Goal: Task Accomplishment & Management: Use online tool/utility

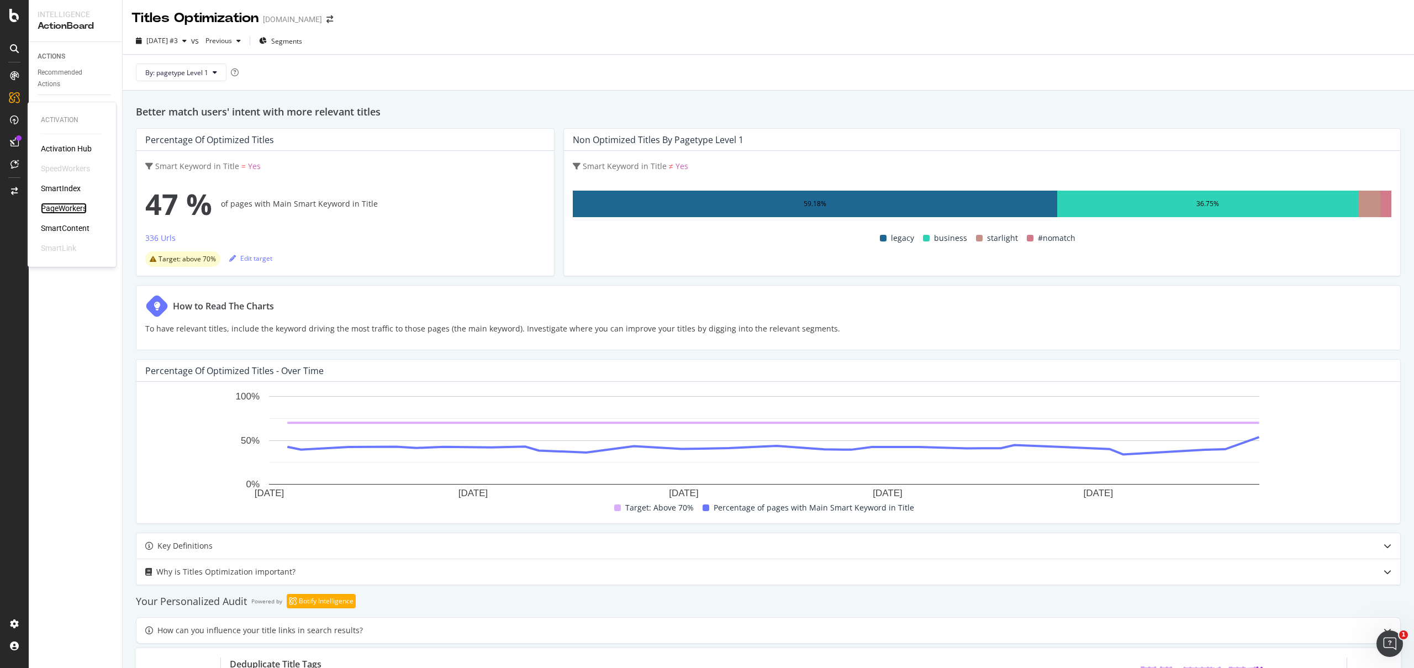
click at [71, 203] on div "PageWorkers" at bounding box center [64, 208] width 46 height 11
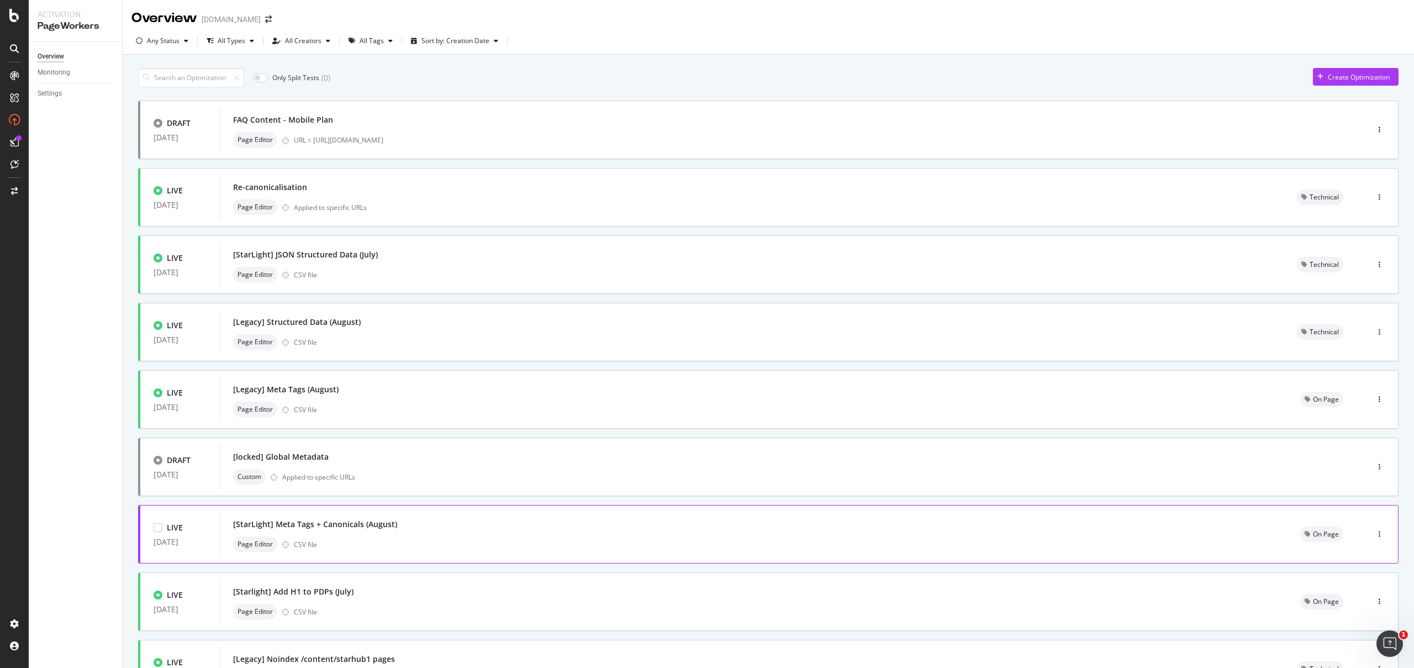
click at [394, 512] on div "[StarLight] Meta Tags + Canonicals (August) Page Editor CSV file" at bounding box center [753, 534] width 1068 height 44
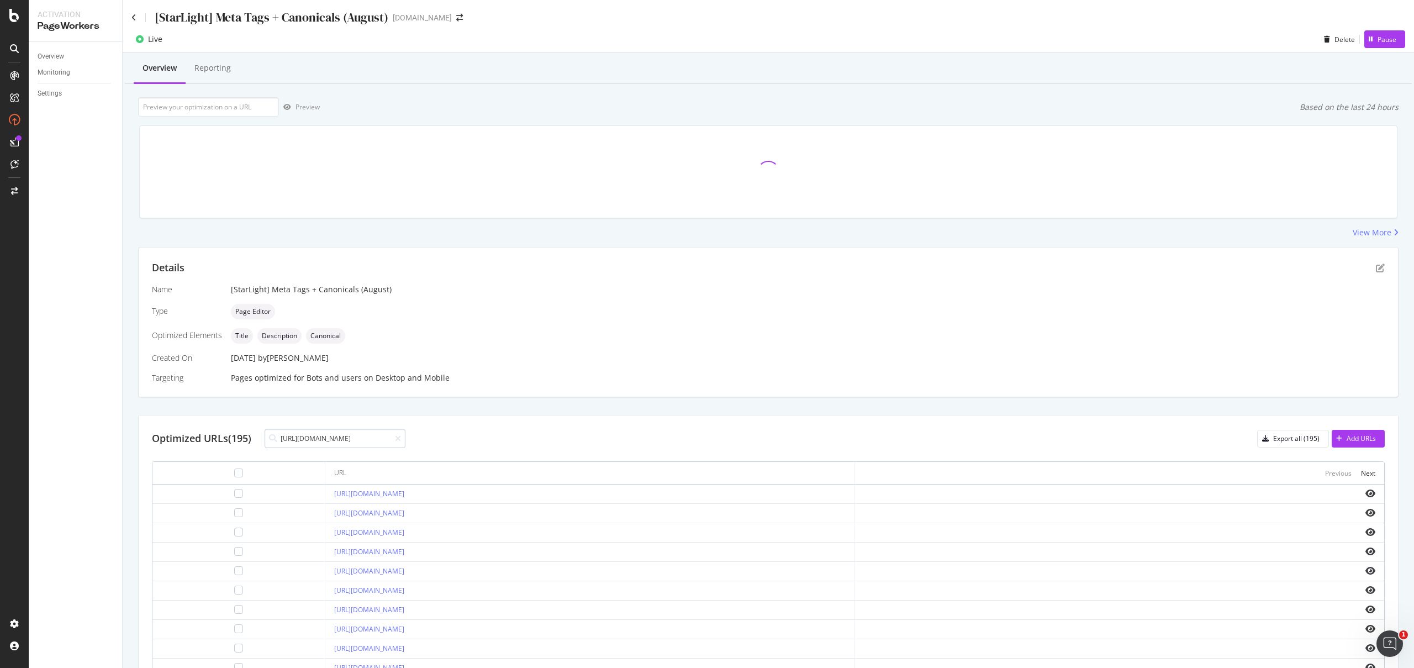
scroll to position [0, 75]
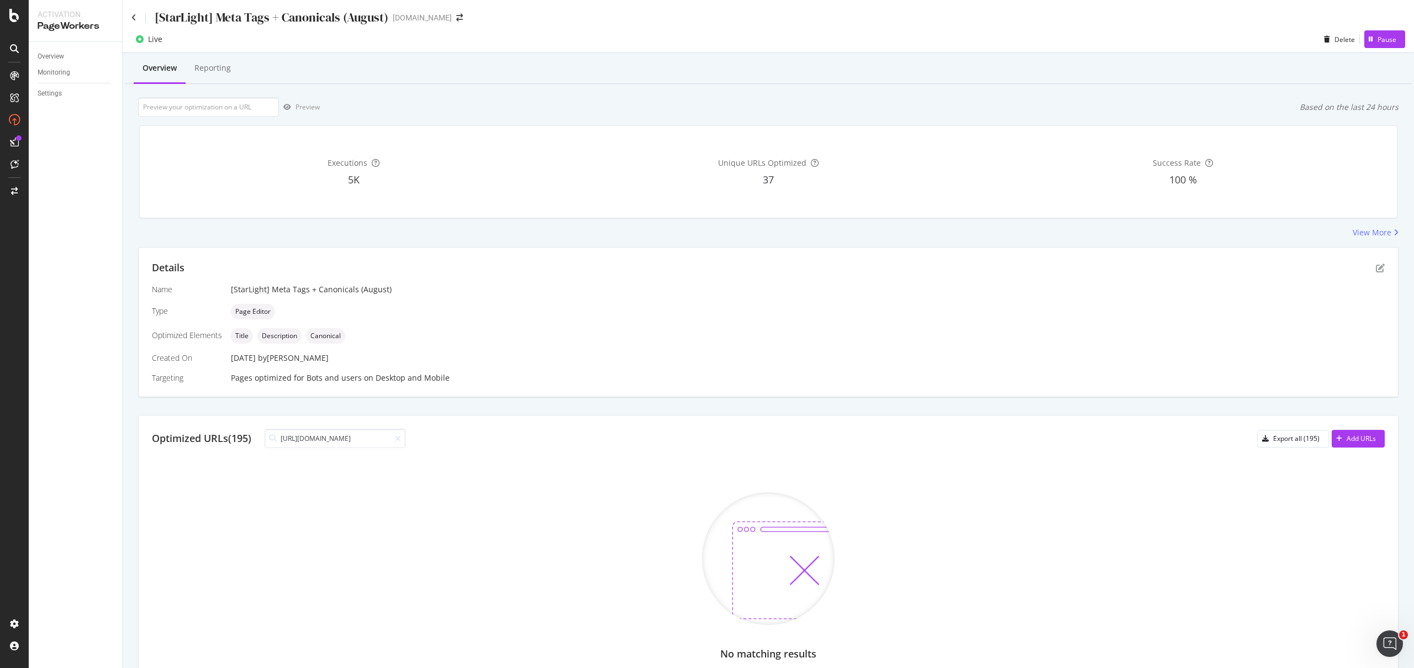
type input "[URL][DOMAIN_NAME]"
click at [136, 17] on div "[StarLight] Meta Tags + Canonicals (August)" at bounding box center [259, 17] width 257 height 17
click at [135, 17] on icon at bounding box center [133, 18] width 5 height 8
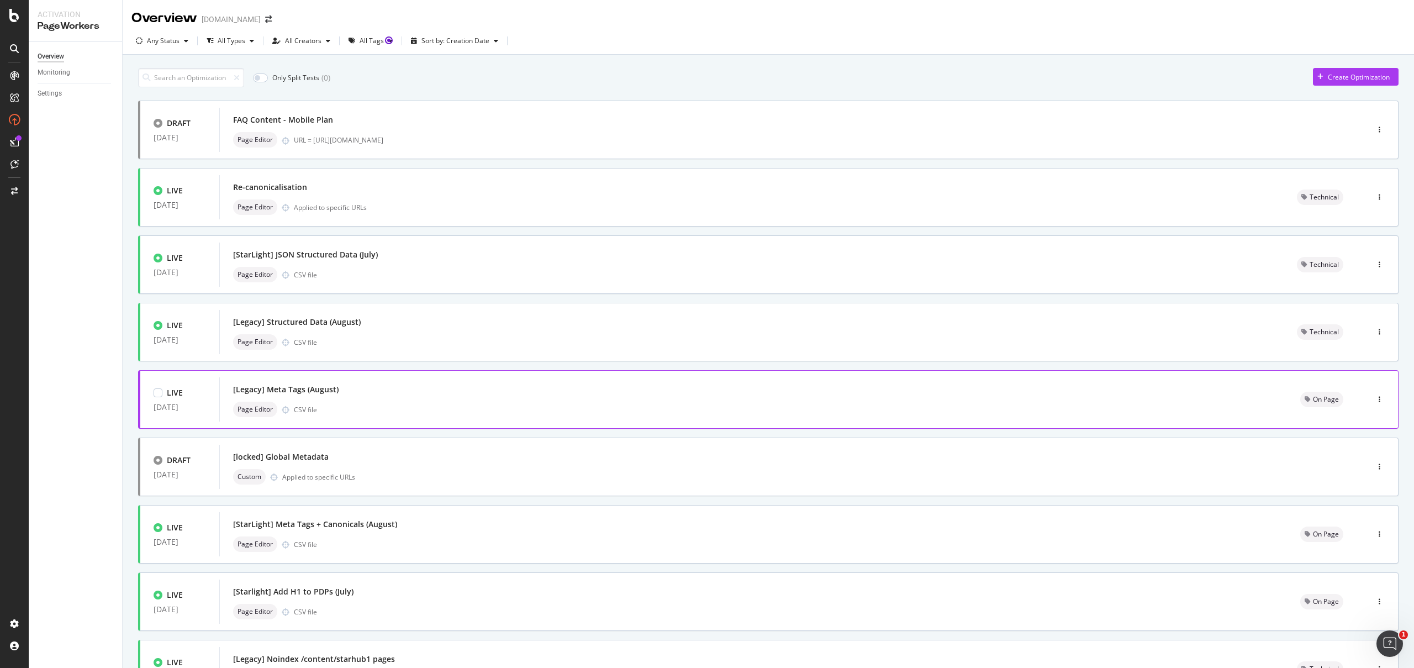
click at [349, 404] on div "Page Editor CSV file" at bounding box center [753, 409] width 1041 height 15
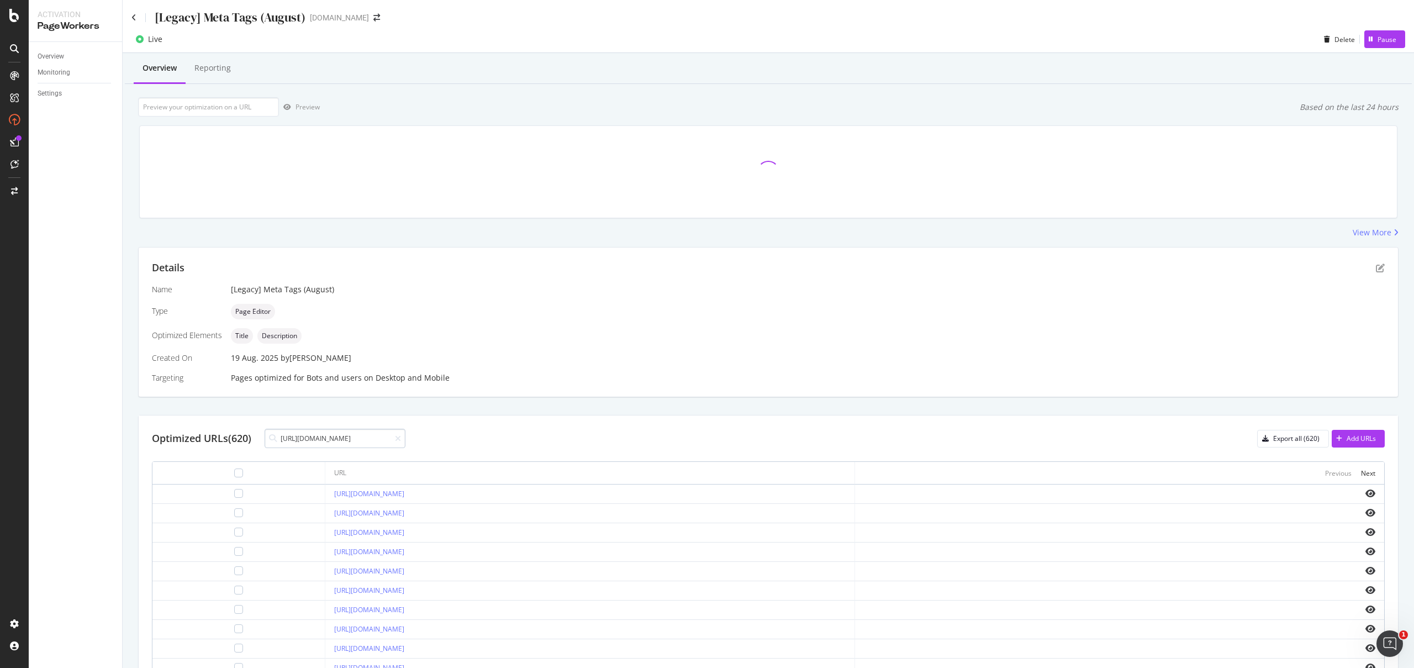
scroll to position [0, 75]
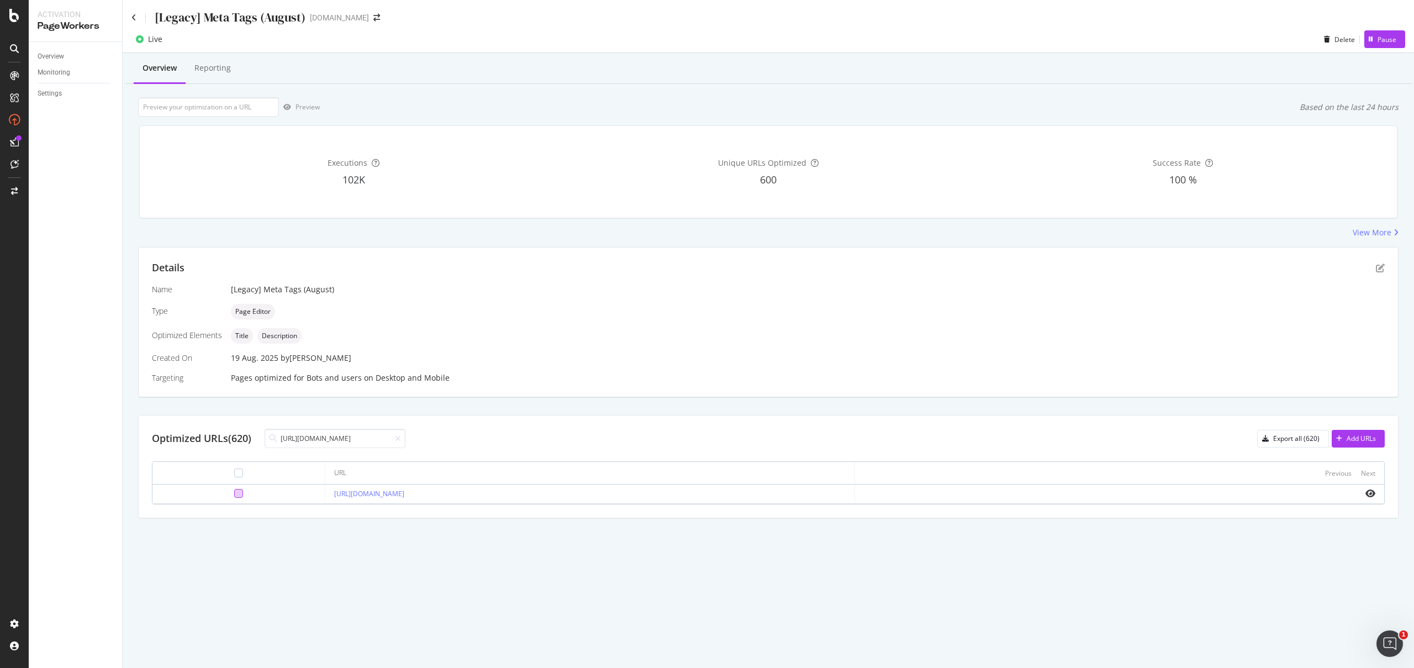
type input "[URL][DOMAIN_NAME]"
click at [234, 490] on div at bounding box center [238, 493] width 9 height 9
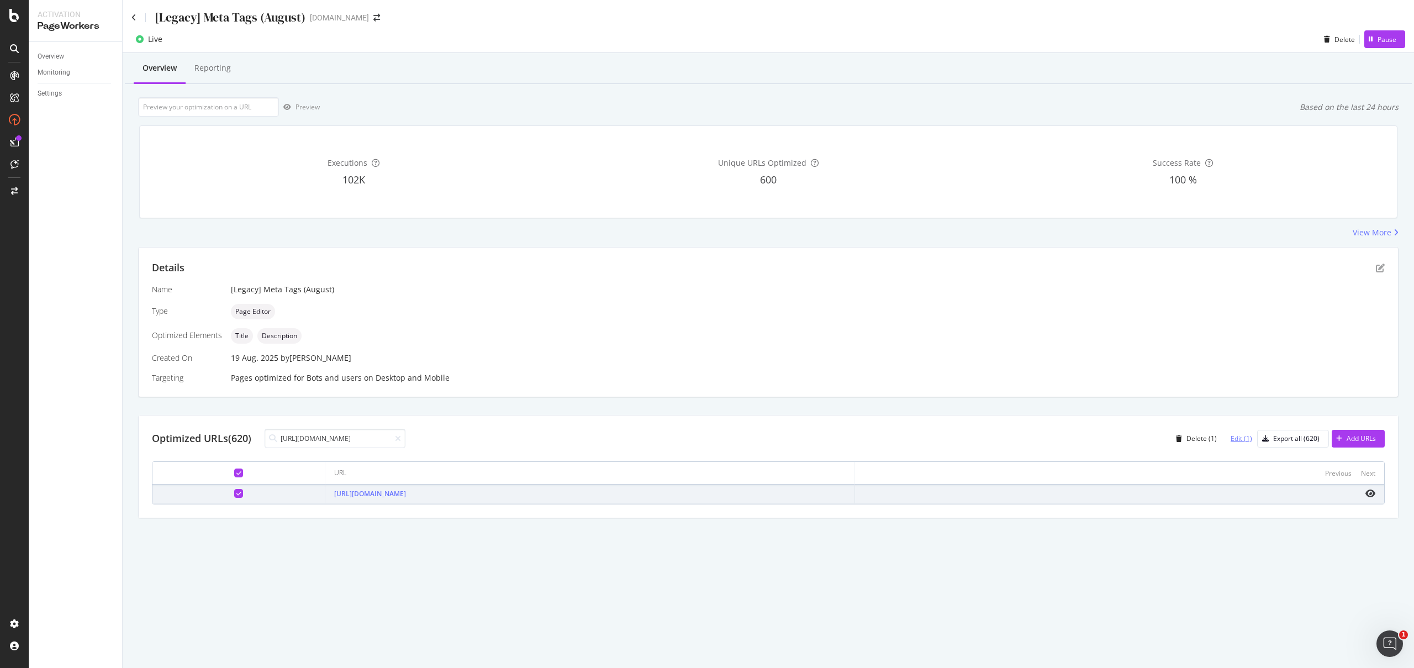
click at [1237, 440] on div "Edit (1)" at bounding box center [1242, 438] width 22 height 9
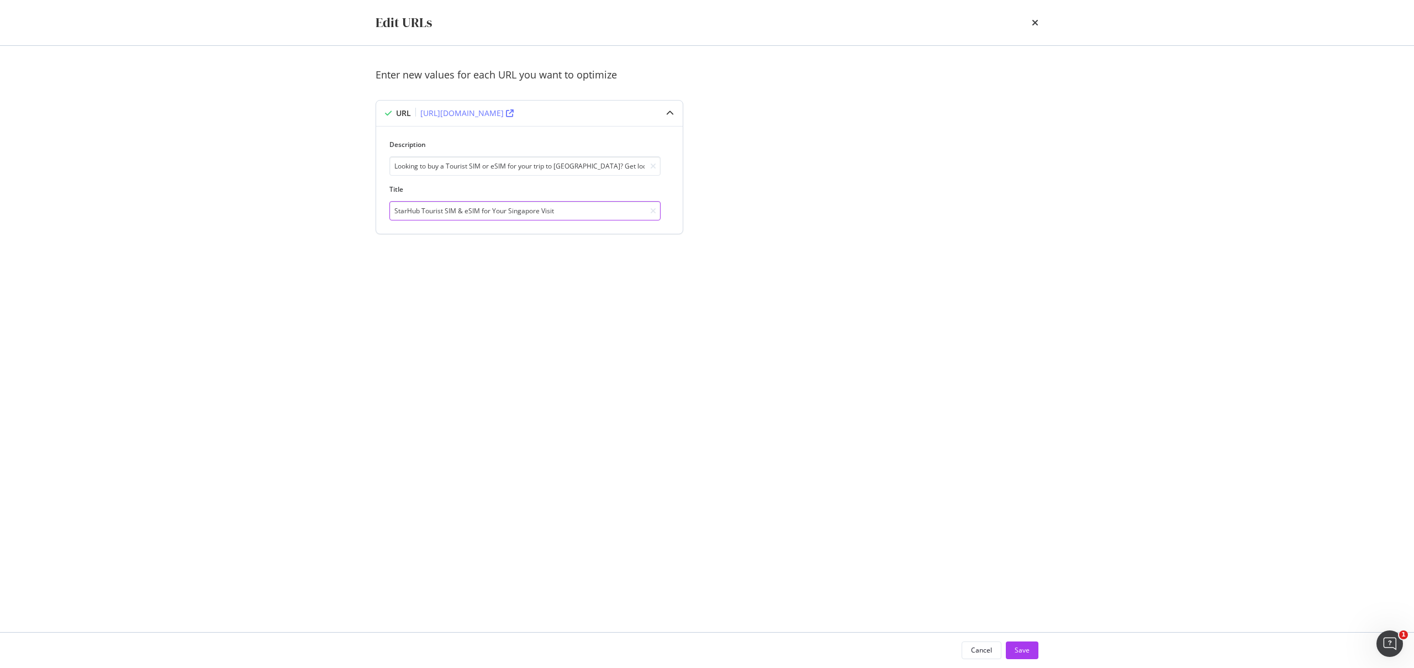
click at [413, 209] on input "StarHub Tourist SIM & eSIM for Your Singapore Visit" at bounding box center [524, 210] width 271 height 19
type input "Buy the Best Tourist SIM & eSIM for Your Singapore Visit"
drag, startPoint x: 459, startPoint y: 166, endPoint x: 695, endPoint y: 171, distance: 236.5
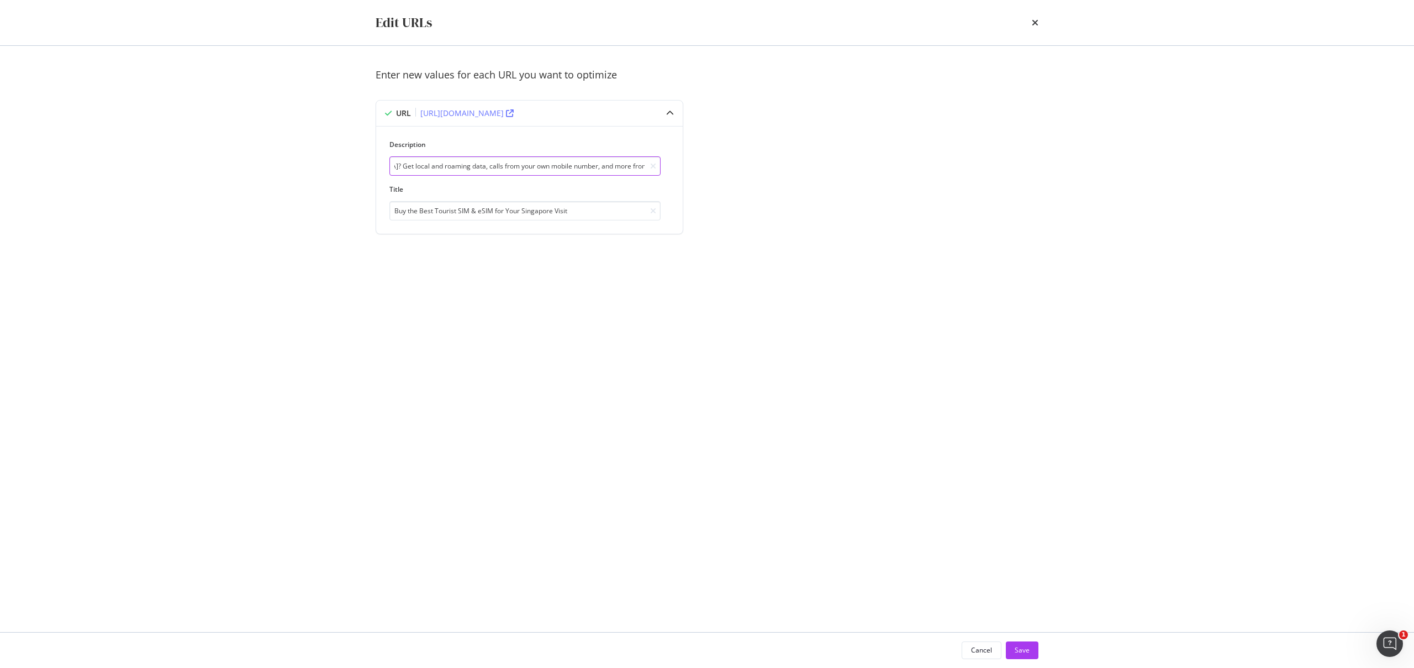
click at [695, 171] on div "URL [URL][DOMAIN_NAME] Description Looking to buy a Tourist SIM or eSIM for you…" at bounding box center [539, 169] width 326 height 139
click at [568, 167] on input "Looking to buy a Tourist SIM or eSIM for your trip to [GEOGRAPHIC_DATA]? Get lo…" at bounding box center [524, 165] width 271 height 19
type input "Looking to buy a Tourist SIM or eSIM for your trip to [GEOGRAPHIC_DATA]? Get lo…"
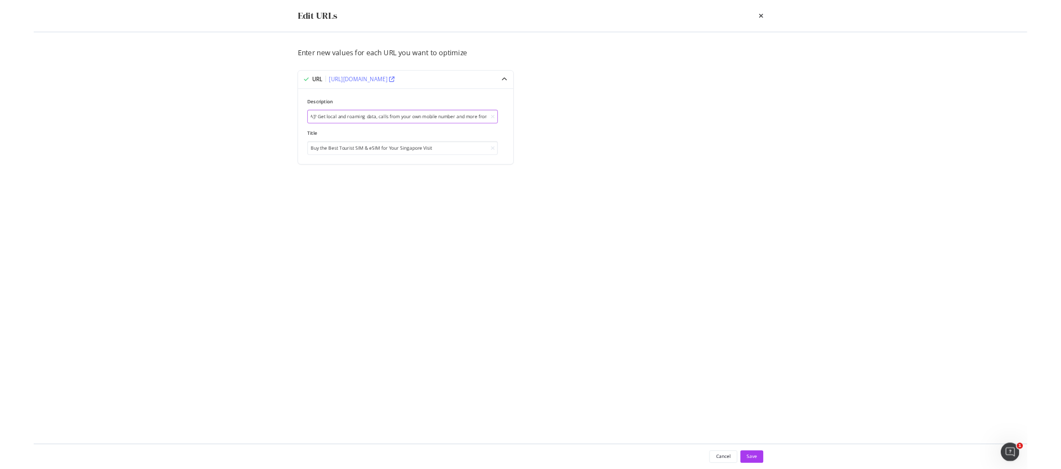
scroll to position [0, 0]
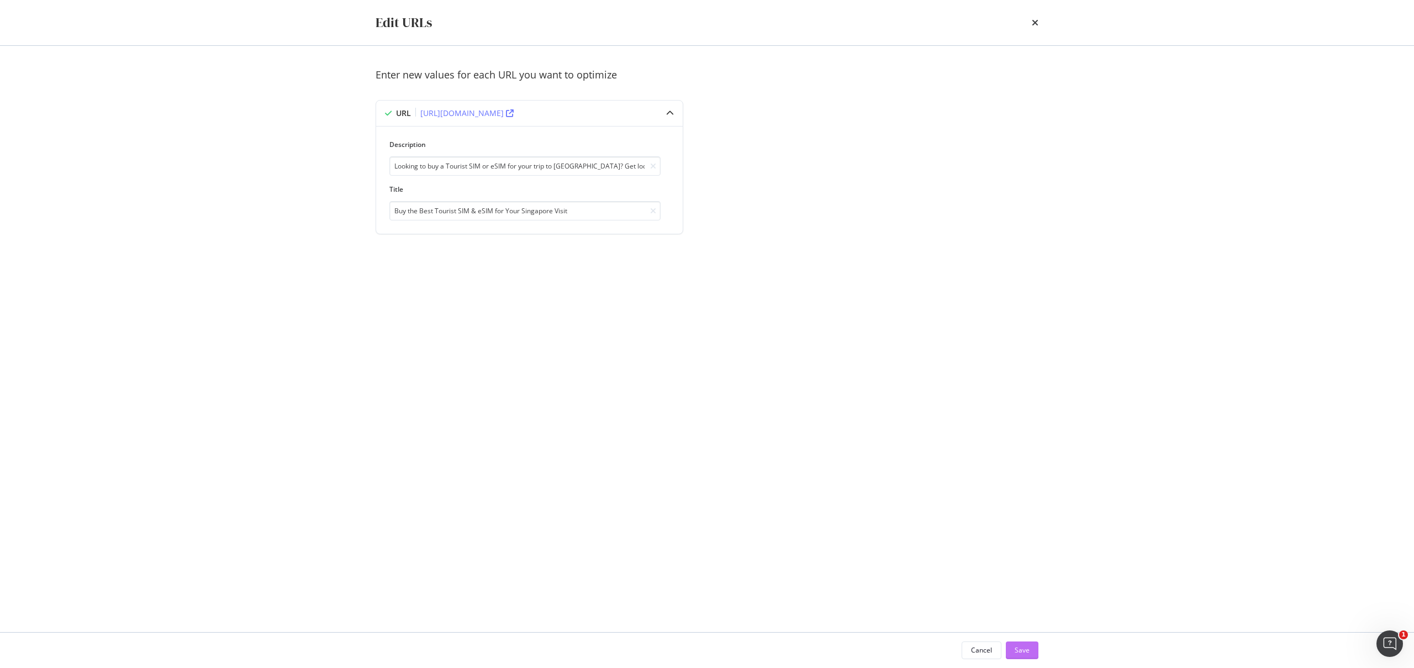
click at [1034, 646] on button "Save" at bounding box center [1022, 650] width 33 height 18
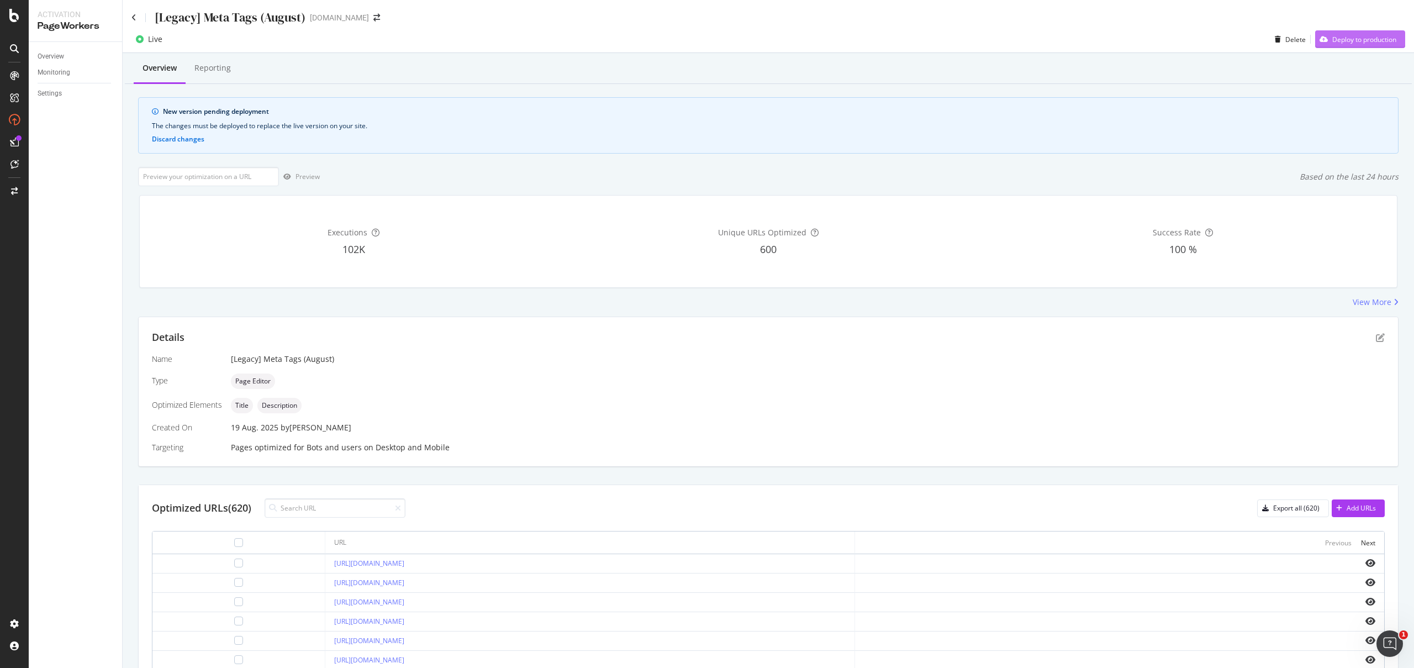
click at [1345, 45] on div "Deploy to production" at bounding box center [1355, 39] width 81 height 17
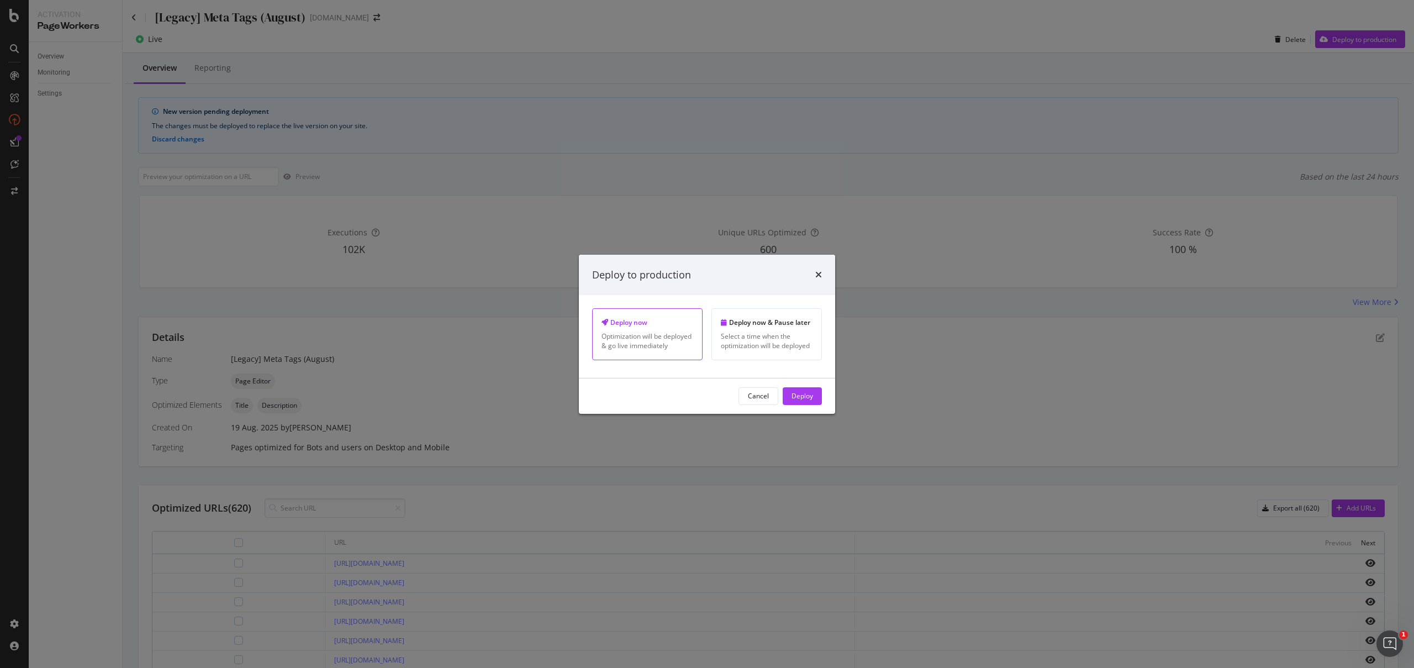
click at [818, 402] on button "Deploy" at bounding box center [802, 396] width 39 height 18
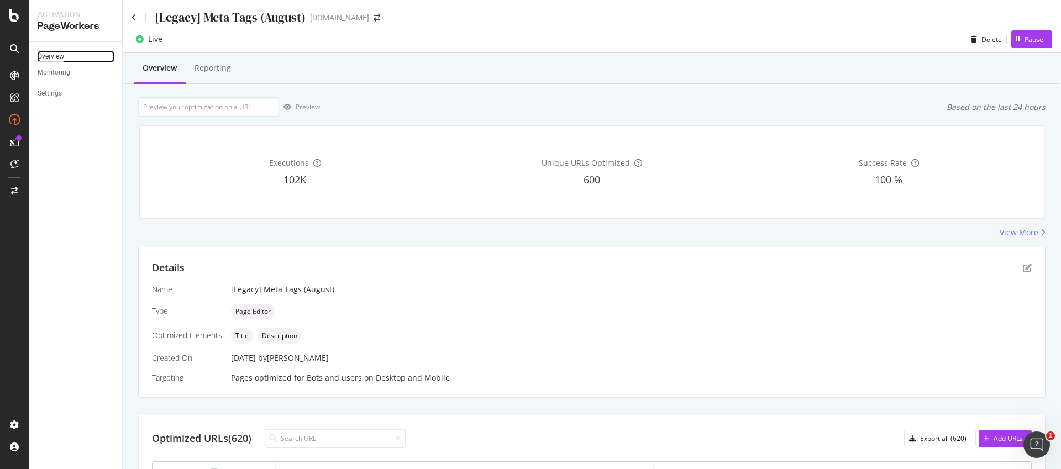
click at [59, 54] on div "Overview" at bounding box center [51, 57] width 27 height 12
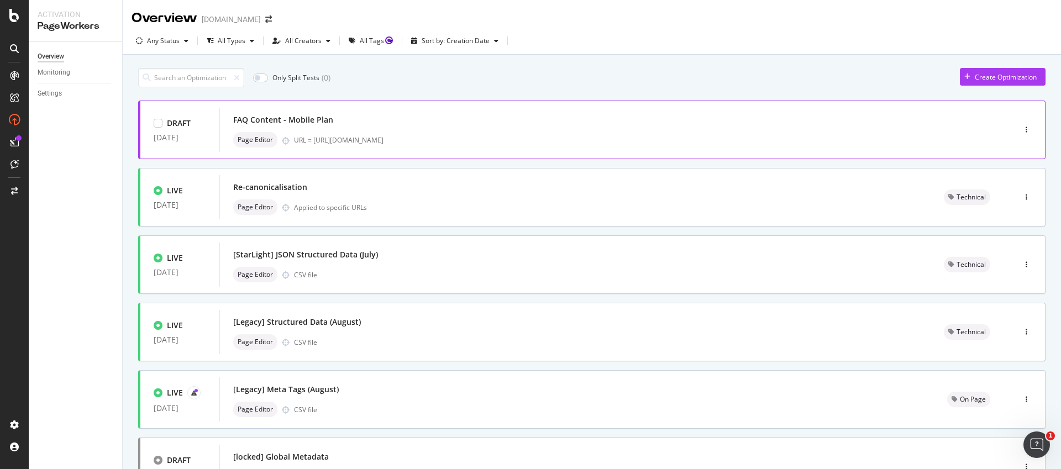
click at [612, 119] on div "FAQ Content - Mobile Plan" at bounding box center [600, 119] width 735 height 15
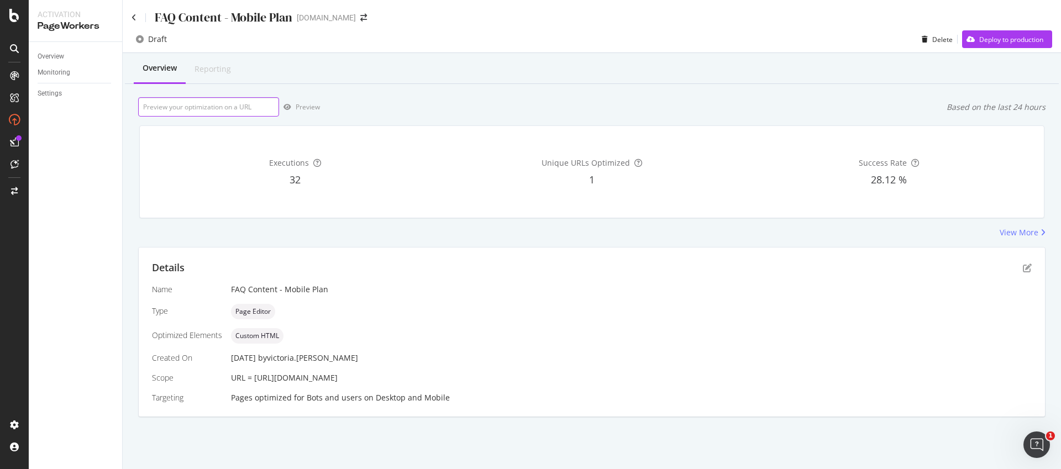
click at [245, 102] on input "url" at bounding box center [208, 106] width 141 height 19
paste input "<lor ipsum="dol-sit-ametc adipisc-elitsed-doeiu-tempori utlabor-e-dolo-magna al…"
type input "<lor ipsum="dol-sit-ametc adipisc-elitsed-doeiu-tempori utlabor-e-dolo-magna al…"
click at [210, 106] on input "url" at bounding box center [208, 106] width 141 height 19
paste input "[URL][DOMAIN_NAME]"
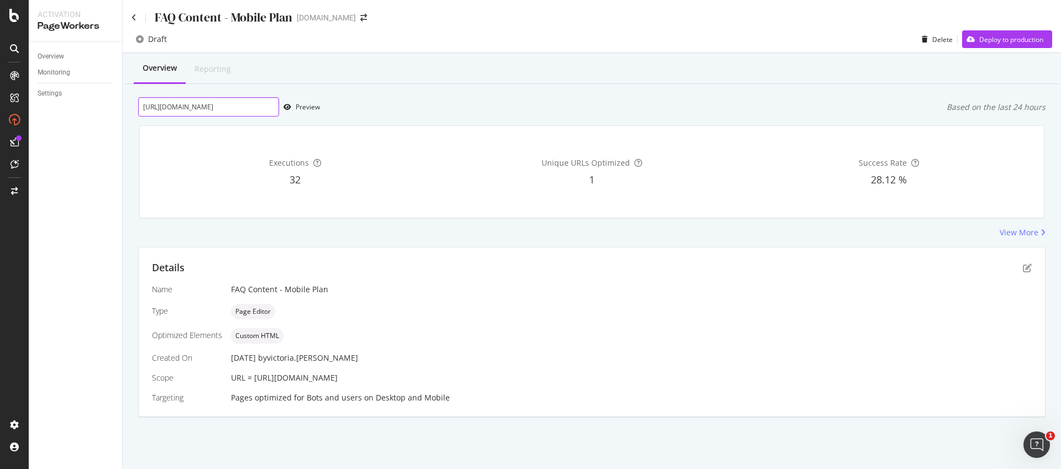
scroll to position [0, 54]
type input "[URL][DOMAIN_NAME]"
click at [302, 104] on div "Preview" at bounding box center [308, 106] width 24 height 9
click at [301, 106] on div "Preview" at bounding box center [308, 106] width 24 height 9
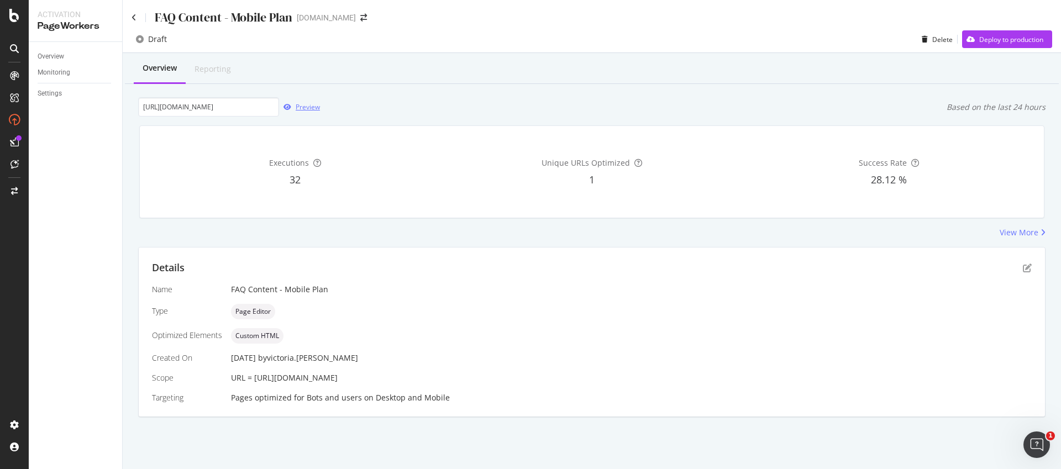
click at [310, 109] on div "Preview" at bounding box center [308, 106] width 24 height 9
click at [313, 110] on div "Preview" at bounding box center [308, 106] width 24 height 9
click at [309, 105] on div "Preview" at bounding box center [308, 106] width 24 height 9
click at [309, 111] on div "Preview" at bounding box center [308, 106] width 24 height 9
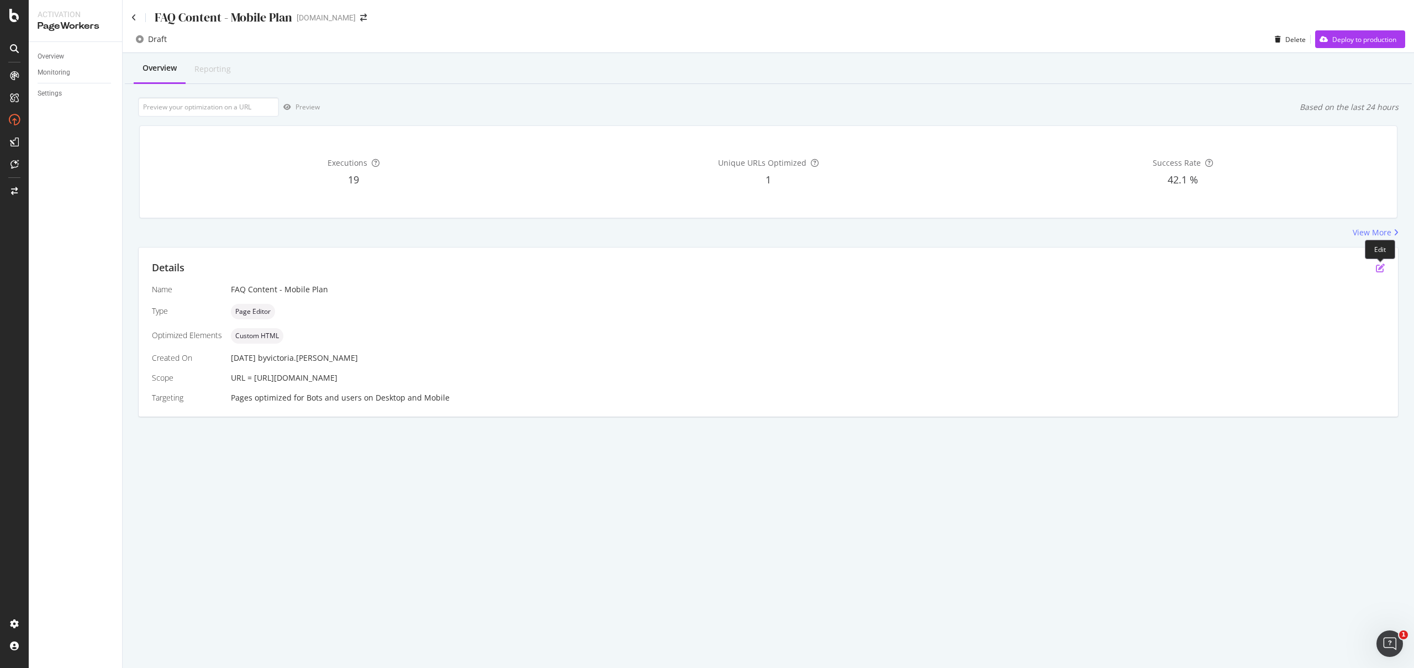
click at [1377, 266] on icon "pen-to-square" at bounding box center [1380, 268] width 9 height 9
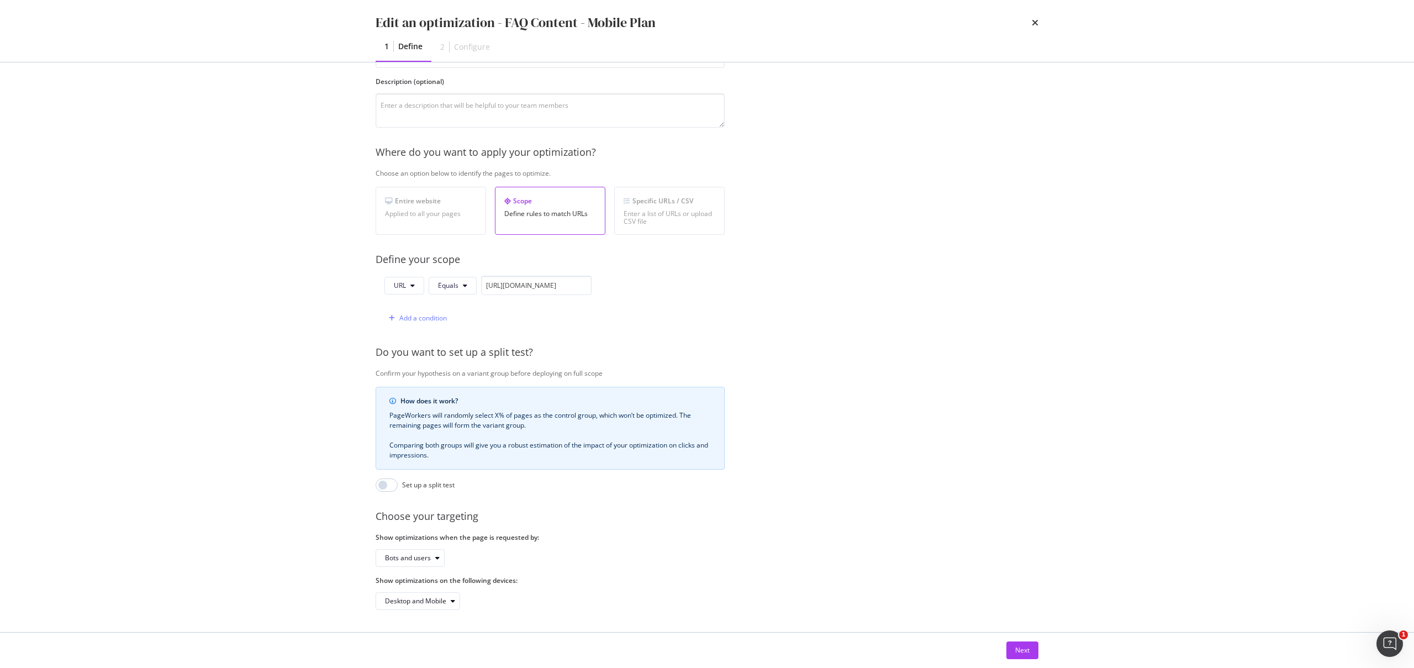
scroll to position [98, 0]
click at [1028, 642] on div "Next" at bounding box center [1022, 650] width 14 height 17
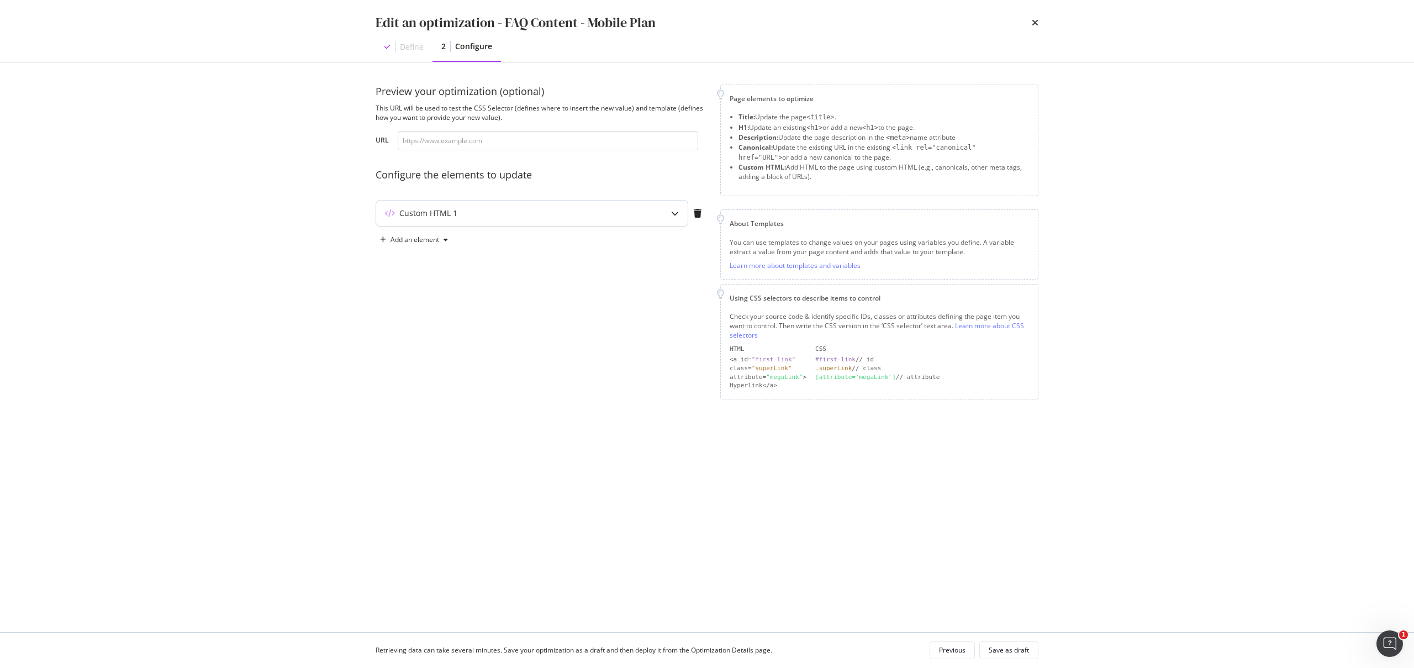
click at [494, 222] on div "Custom HTML 1" at bounding box center [532, 213] width 312 height 25
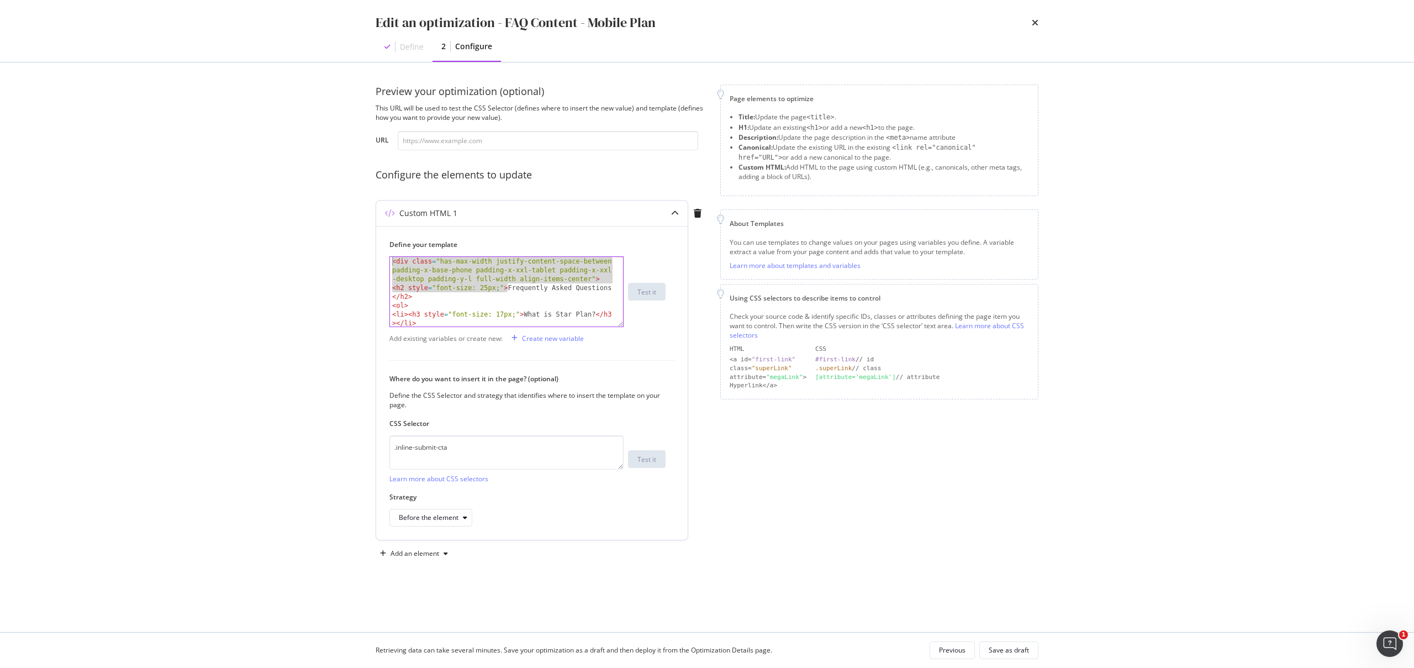
drag, startPoint x: 509, startPoint y: 289, endPoint x: 400, endPoint y: 228, distance: 125.2
click at [396, 226] on div "Define your template <h2 style="font-size: 25px;">Frequently Asked Questions</h…" at bounding box center [532, 383] width 312 height 314
click at [446, 273] on div "< div class = "has-max-width justify-content-space-between padding-x-base-phone…" at bounding box center [502, 340] width 225 height 167
drag, startPoint x: 438, startPoint y: 268, endPoint x: 640, endPoint y: 316, distance: 207.8
click at [640, 316] on div "<div class="has-max-width justify-content-space-between padding-x-base-phone pa…" at bounding box center [527, 291] width 276 height 71
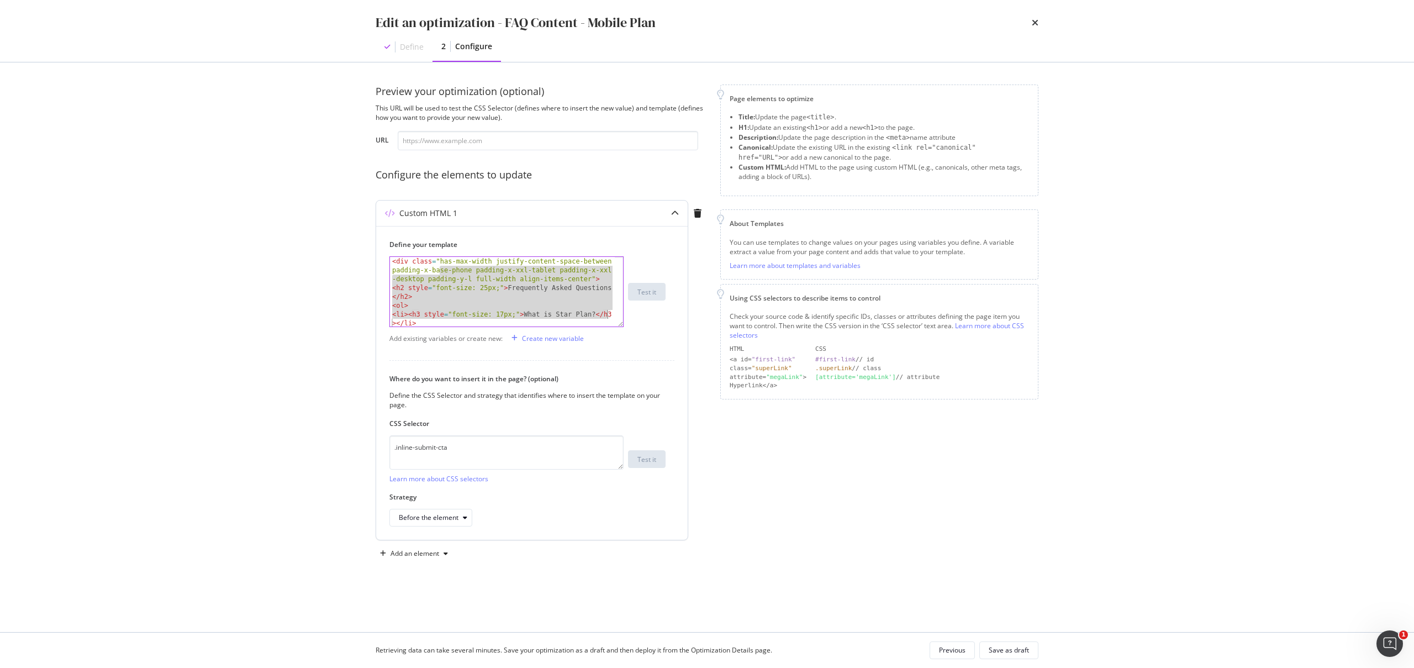
click at [505, 294] on div "< div class = "has-max-width justify-content-space-between padding-x-base-phone…" at bounding box center [502, 340] width 225 height 167
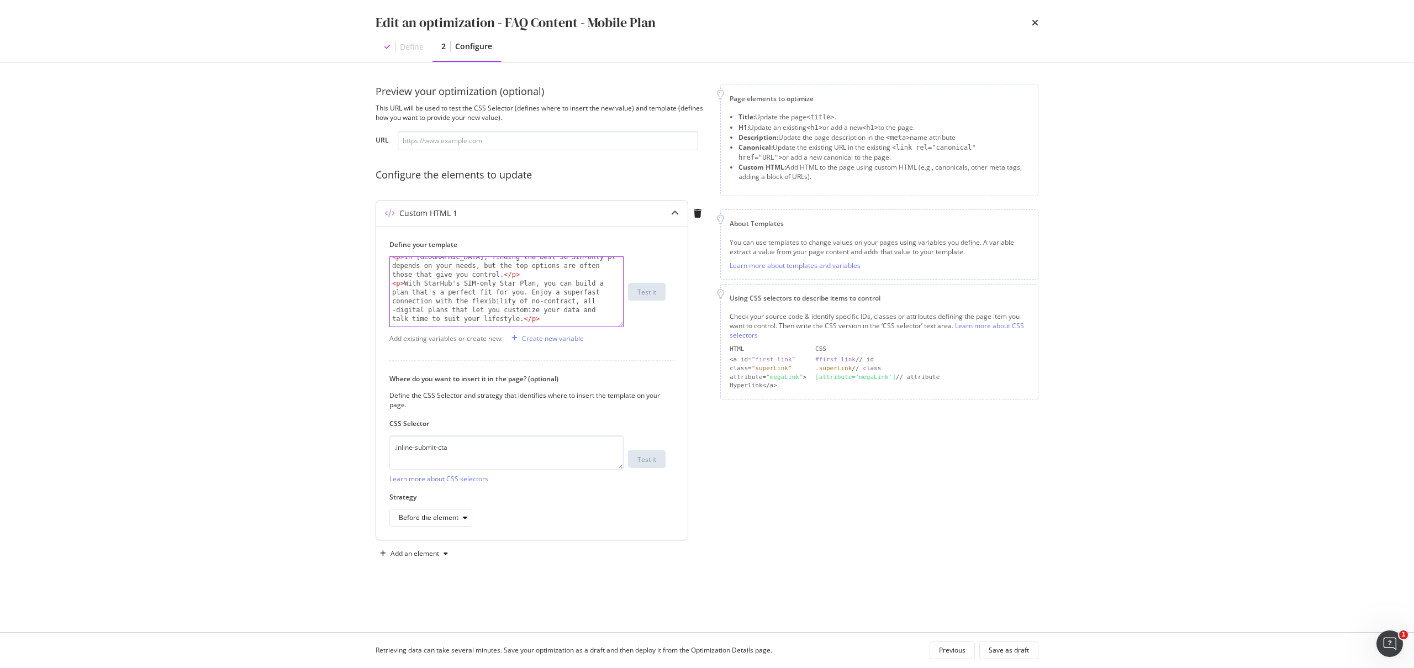
scroll to position [408, 0]
click at [483, 313] on div "< li > Buy a new device at any time with bite-sized payments at 0% interest, an…" at bounding box center [502, 290] width 225 height 105
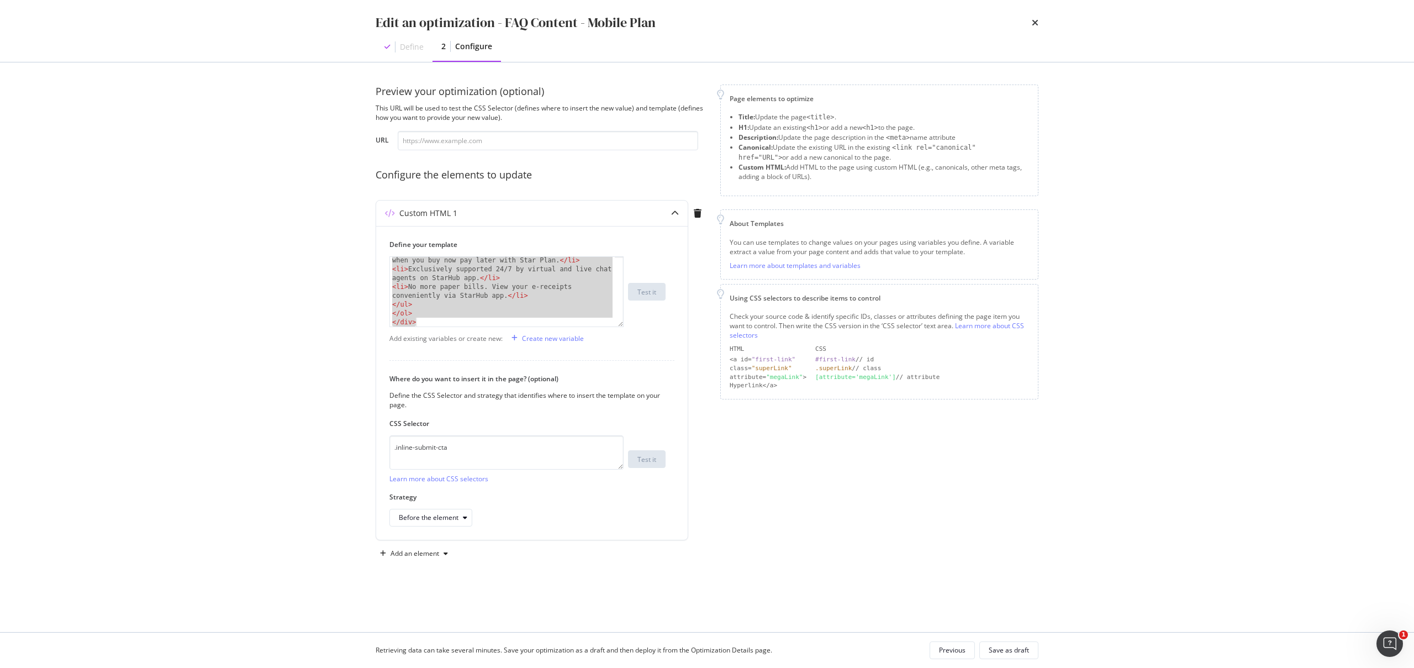
click at [324, 321] on div "Edit an optimization - FAQ Content - Mobile Plan Define 2 Configure Preview you…" at bounding box center [707, 334] width 1414 height 668
click at [463, 330] on div "Add existing variables or create new: Create new variable" at bounding box center [531, 338] width 285 height 18
click at [468, 311] on div "< div class = "has-max-width justify-content-space-between padding-x-base-phone…" at bounding box center [502, 340] width 225 height 167
paste textarea "Cursor at row 24"
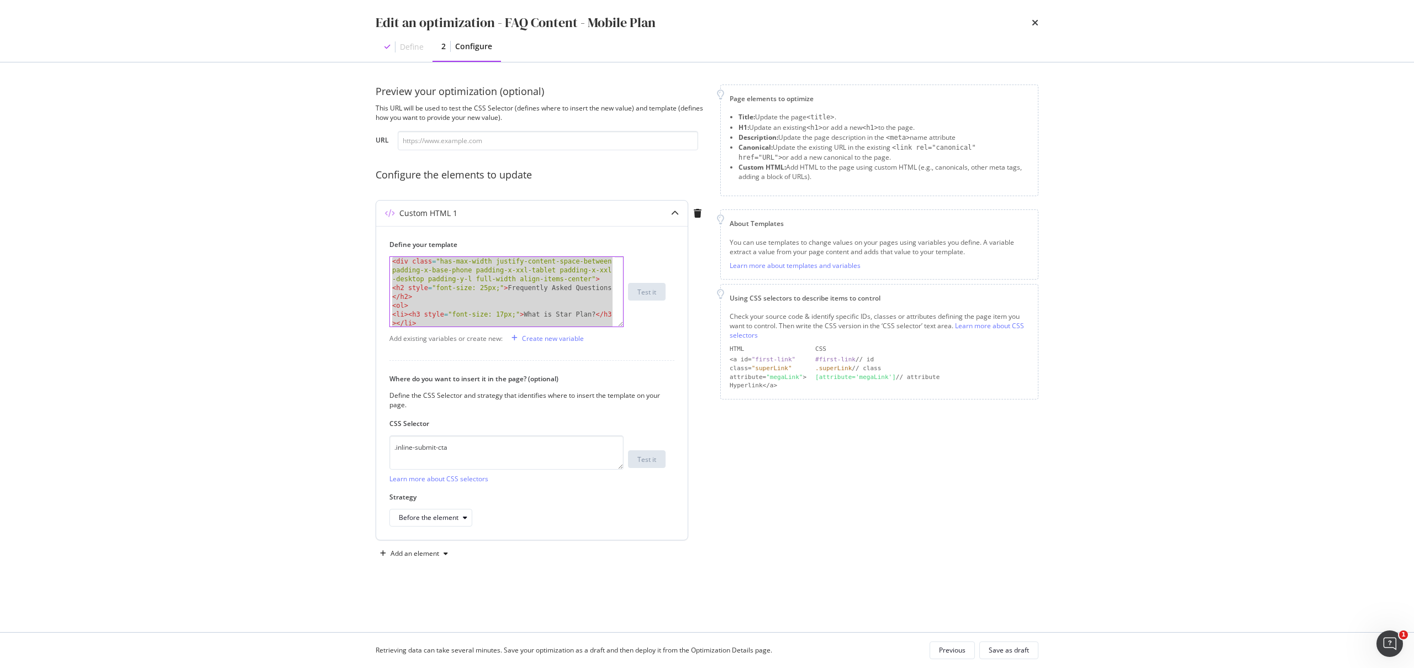
type textarea "</div>"
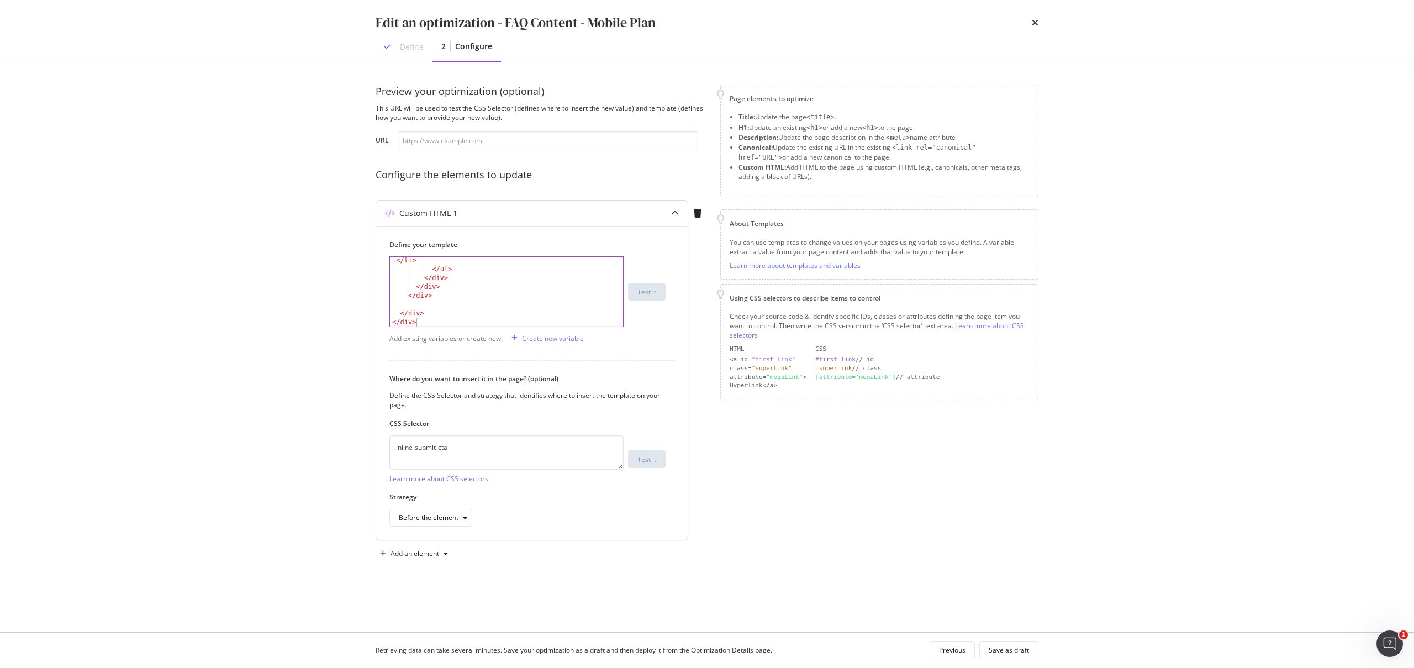
scroll to position [929, 0]
click at [661, 311] on div "</div> < li > There are no more paper bills. You can conveniently view your e-r…" at bounding box center [527, 291] width 276 height 71
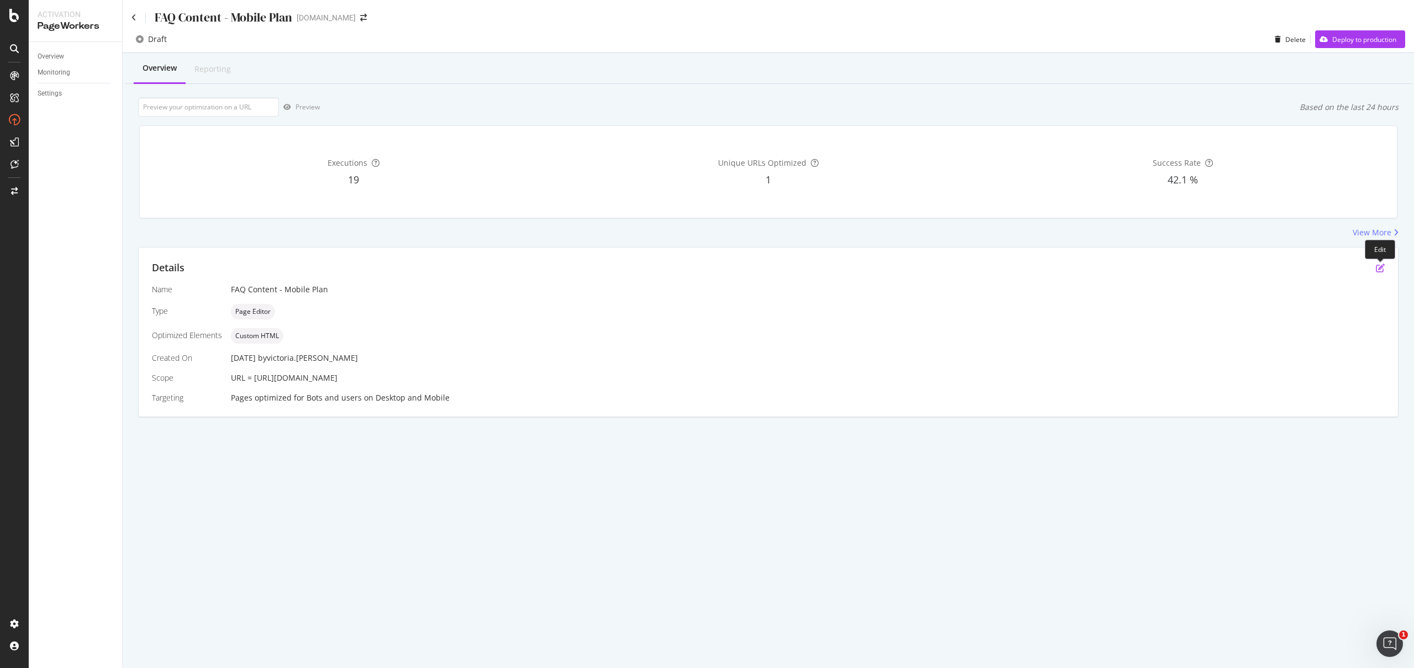
click at [1381, 266] on icon "pen-to-square" at bounding box center [1380, 268] width 9 height 9
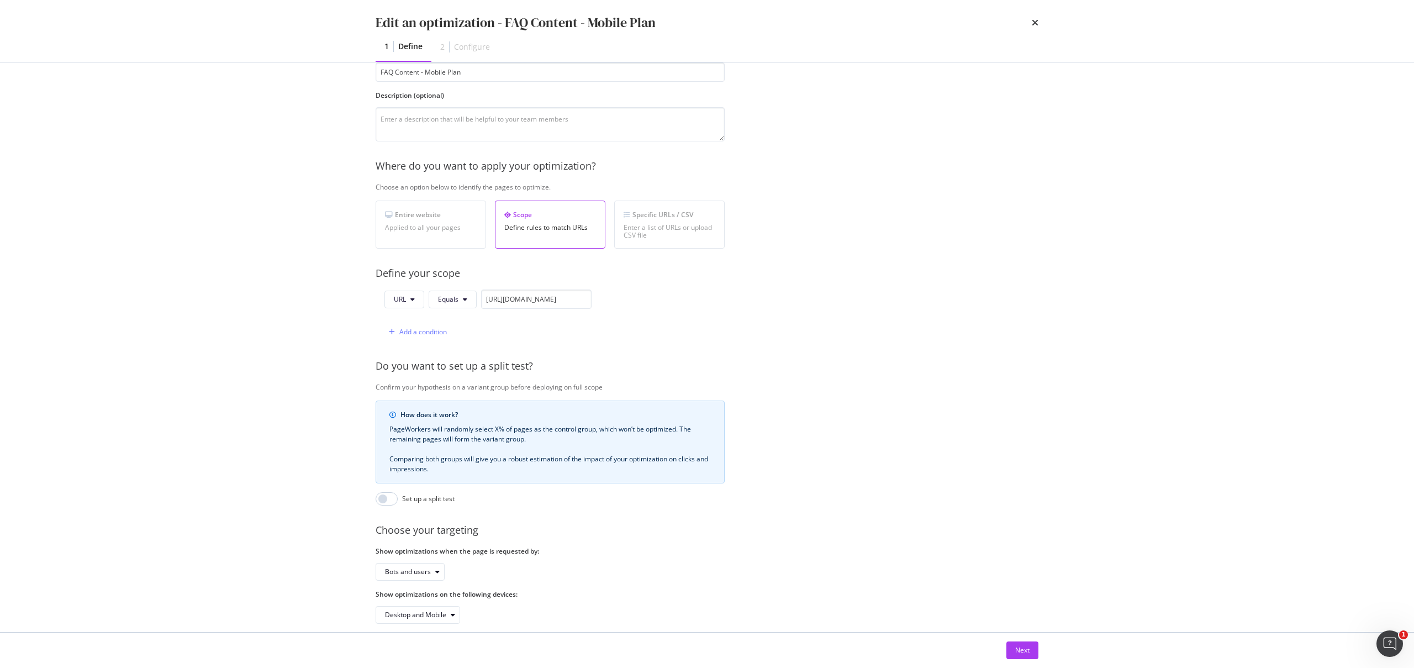
scroll to position [98, 0]
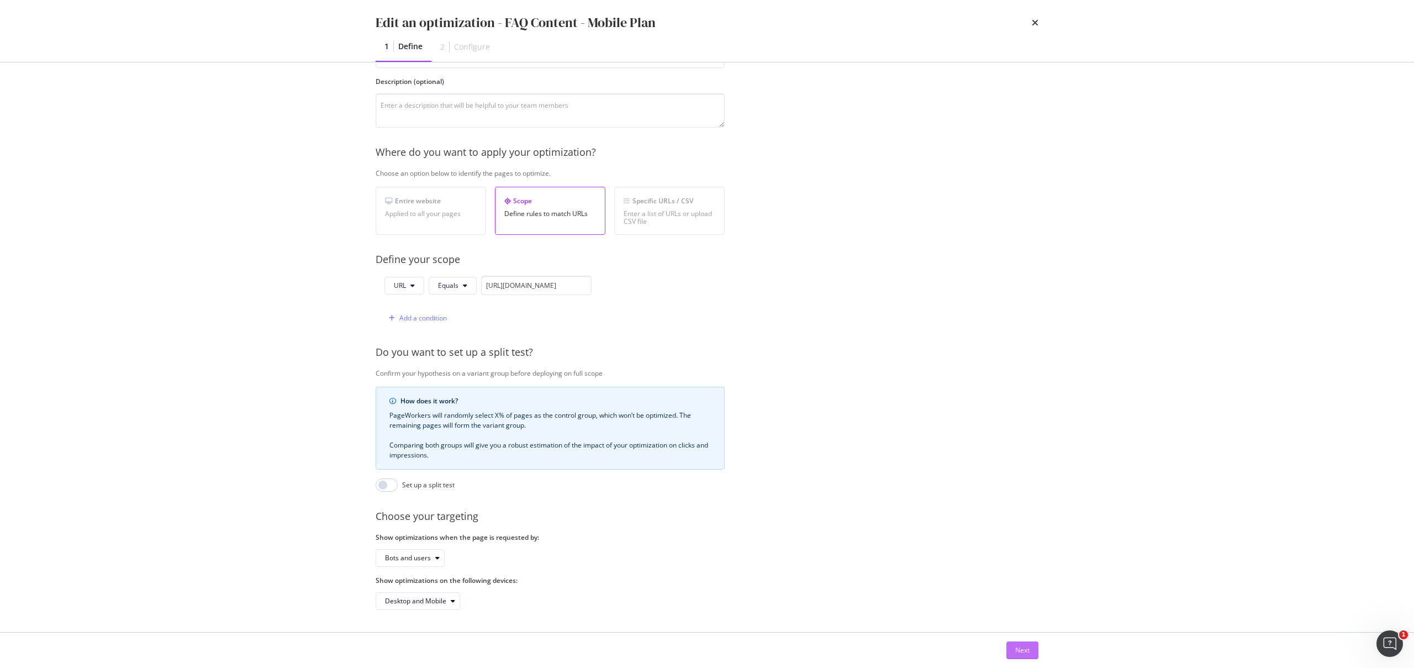
click at [1032, 654] on button "Next" at bounding box center [1023, 650] width 32 height 18
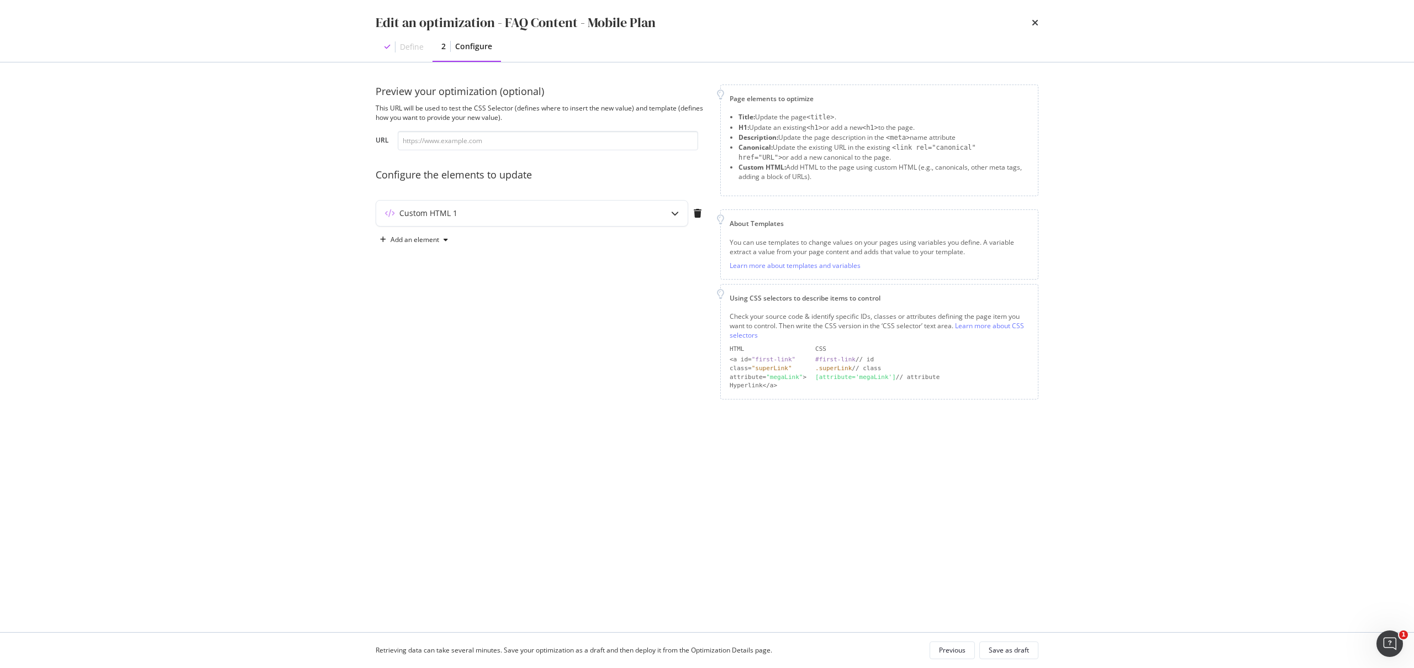
scroll to position [0, 0]
click at [509, 230] on div "Custom HTML 1" at bounding box center [541, 215] width 331 height 31
click at [511, 226] on div "Custom HTML 1" at bounding box center [541, 215] width 331 height 31
click at [518, 221] on div "Custom HTML 1" at bounding box center [532, 213] width 312 height 25
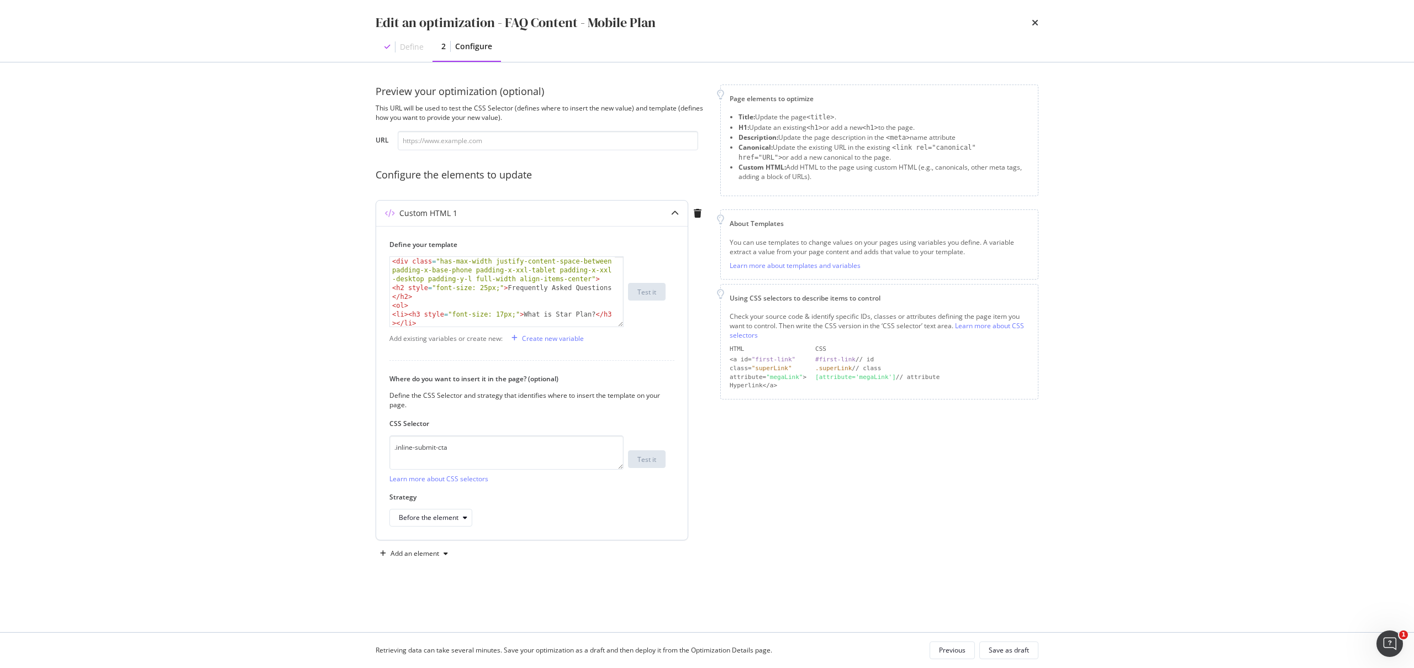
click at [458, 303] on div "< div class = "has-max-width justify-content-space-between padding-x-base-phone…" at bounding box center [502, 340] width 225 height 167
click at [510, 311] on div "< li > Buy a new device at any time with bite-sized payments at 0% interest, an…" at bounding box center [502, 290] width 225 height 105
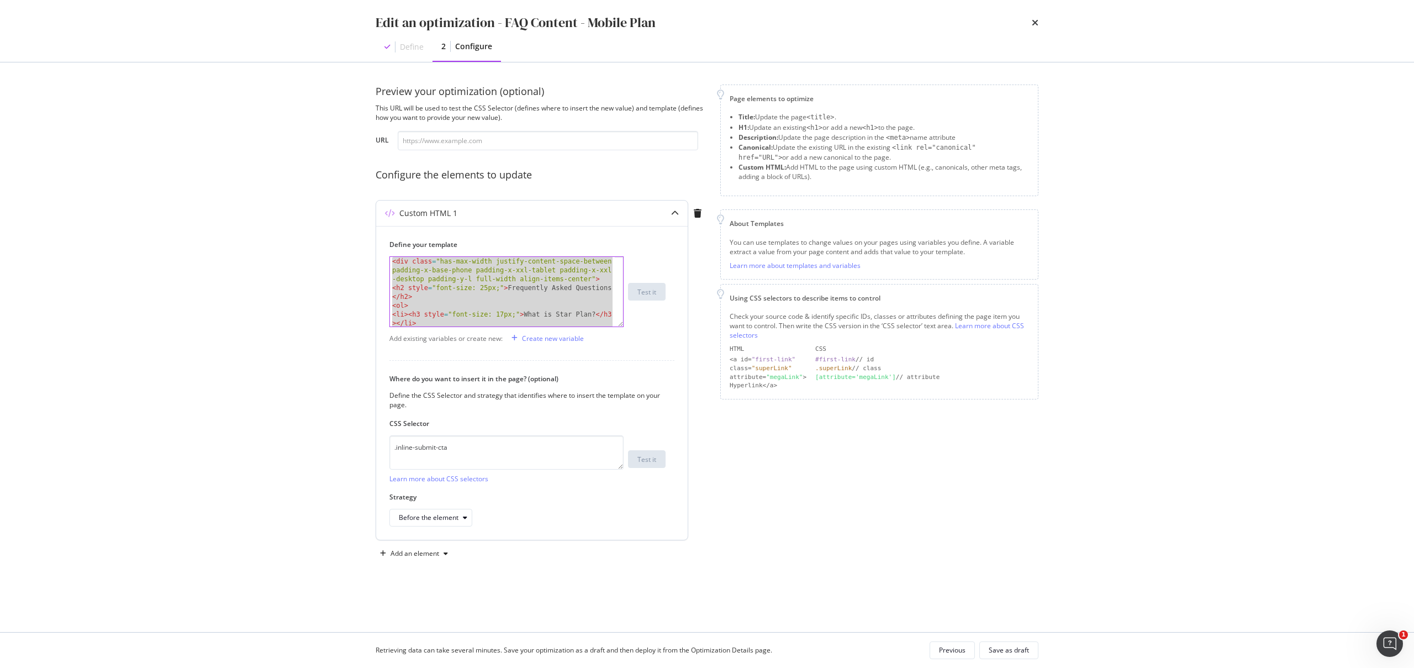
paste textarea "Cursor at row 24"
type textarea "</div>"
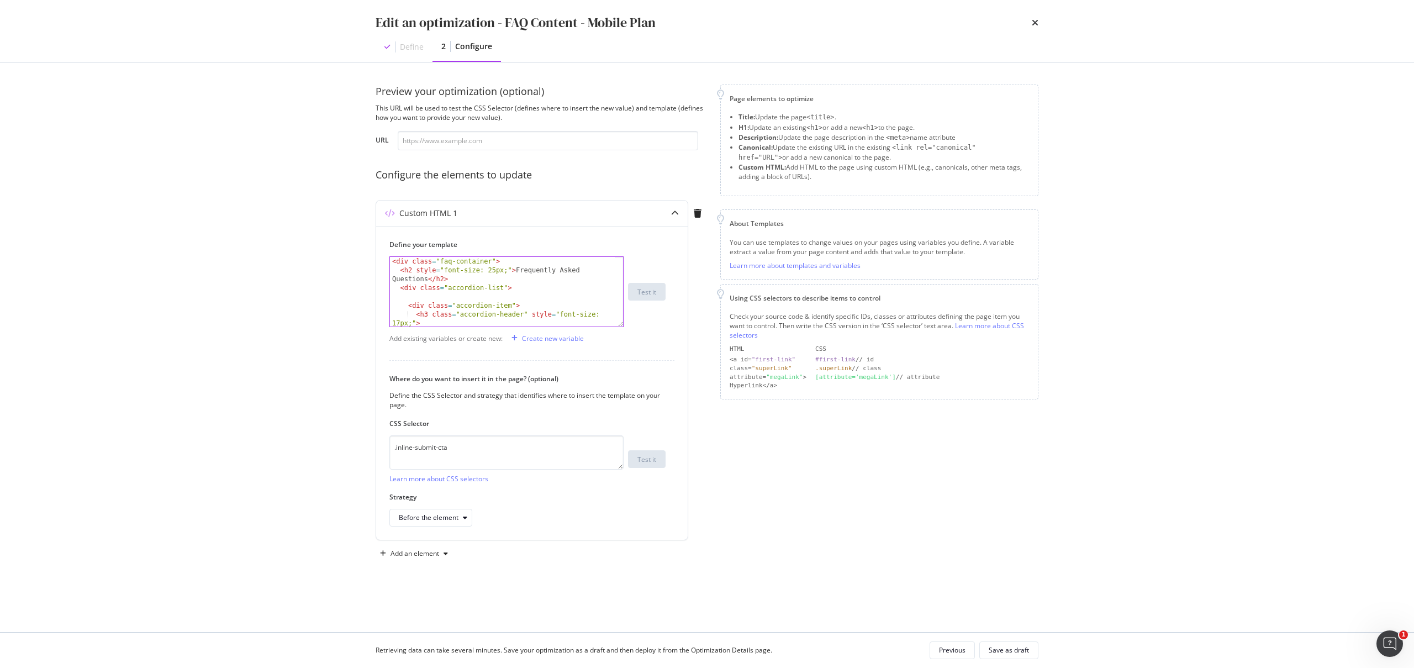
click at [963, 570] on div "Preview your optimization (optional) This URL will be used to test the CSS Sele…" at bounding box center [707, 335] width 663 height 500
click at [1018, 651] on div "Save as draft" at bounding box center [1009, 649] width 40 height 9
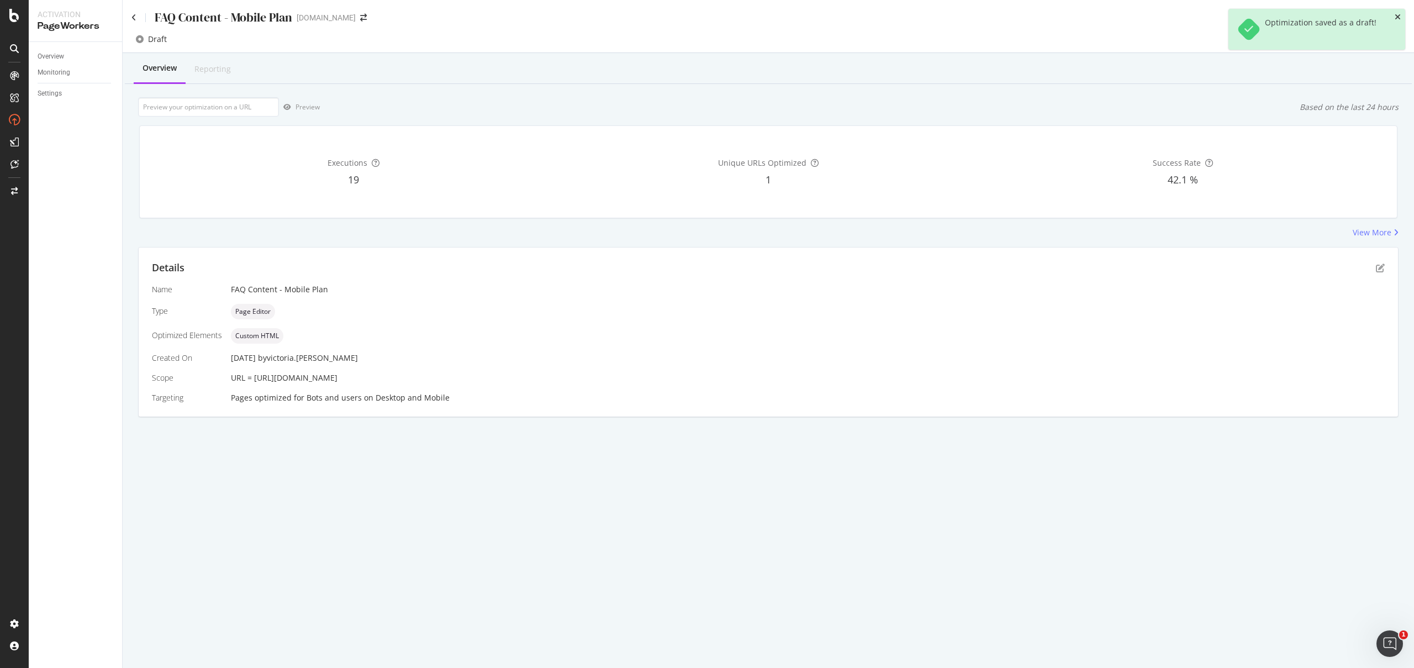
click at [1398, 19] on icon "close toast" at bounding box center [1398, 17] width 6 height 8
click at [168, 109] on input "url" at bounding box center [208, 106] width 141 height 19
drag, startPoint x: 254, startPoint y: 378, endPoint x: 542, endPoint y: 376, distance: 288.4
click at [542, 376] on div "URL = [URL][DOMAIN_NAME]" at bounding box center [808, 377] width 1154 height 11
copy span "[URL][DOMAIN_NAME]"
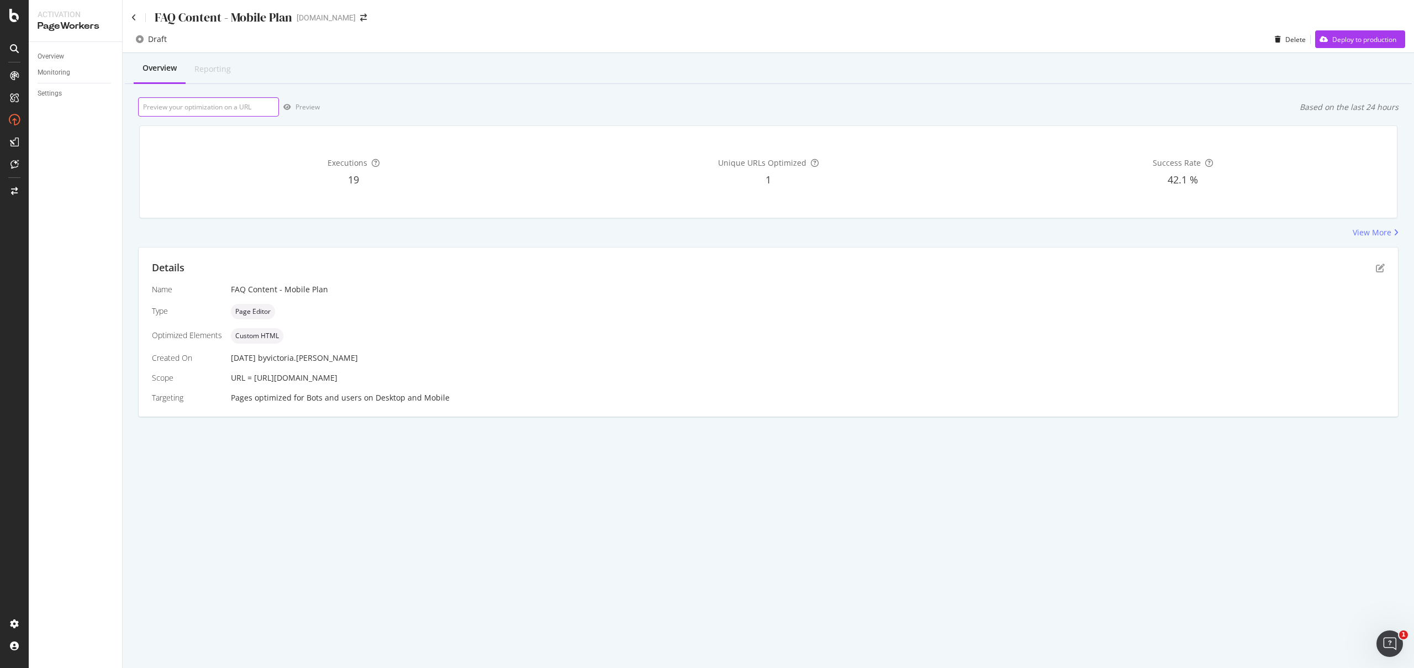
click at [237, 110] on input "url" at bounding box center [208, 106] width 141 height 19
paste input "[URL][DOMAIN_NAME]"
type input "[URL][DOMAIN_NAME]"
click at [308, 110] on div "Preview" at bounding box center [308, 106] width 24 height 9
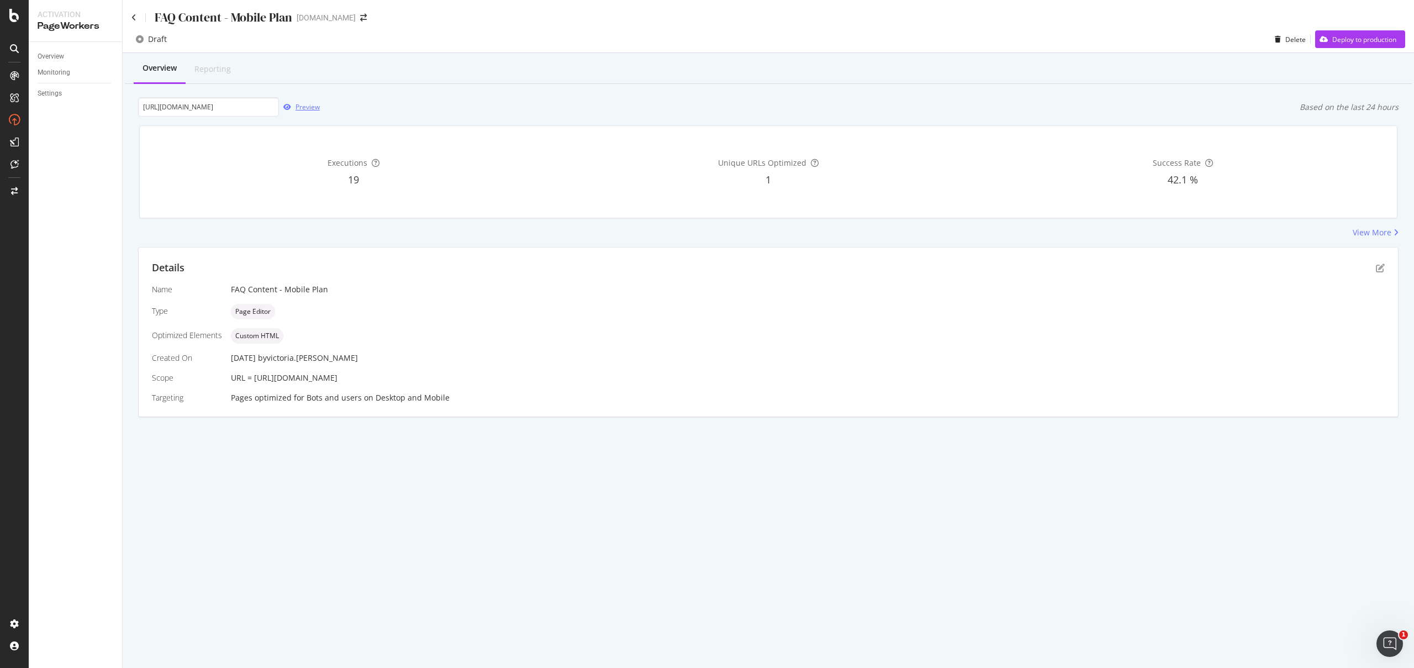
scroll to position [0, 0]
click at [296, 106] on div "Preview" at bounding box center [308, 106] width 24 height 9
click at [307, 104] on div "Preview" at bounding box center [308, 106] width 24 height 9
click at [1381, 269] on icon "pen-to-square" at bounding box center [1380, 268] width 9 height 9
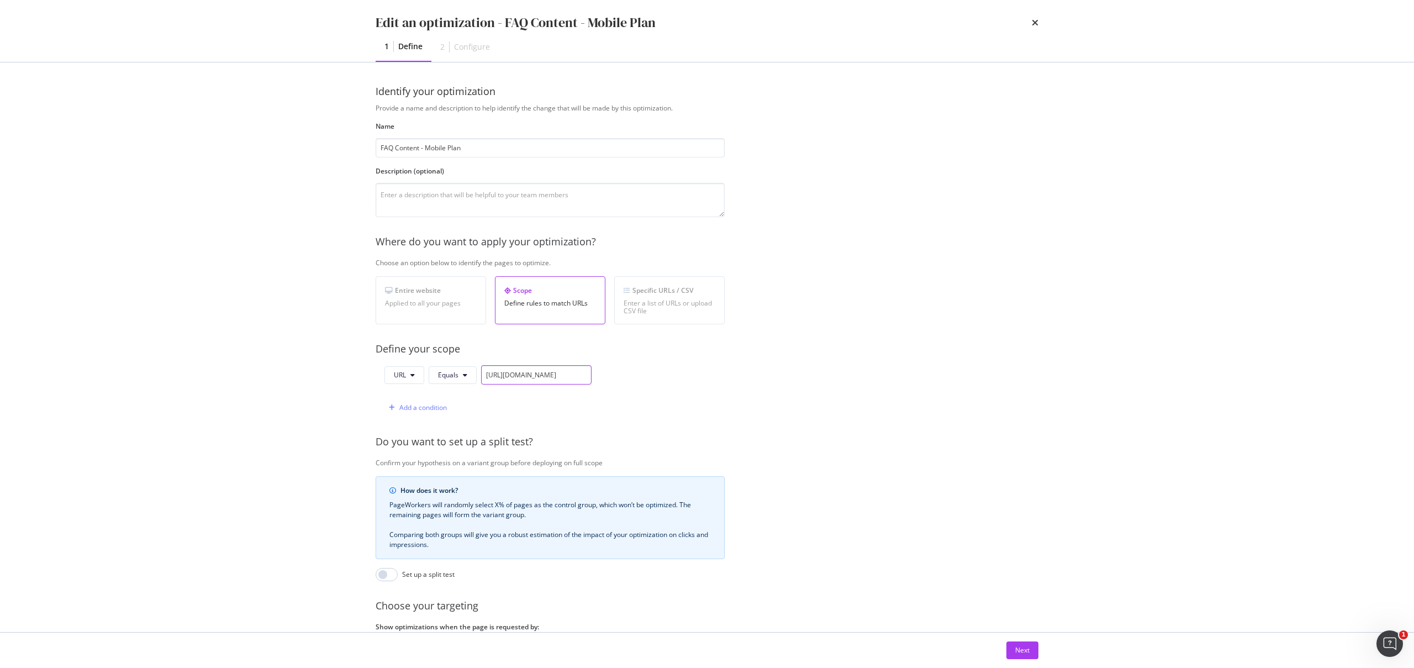
click at [515, 375] on input "[URL][DOMAIN_NAME]" at bounding box center [536, 374] width 110 height 19
drag, startPoint x: 484, startPoint y: 372, endPoint x: 748, endPoint y: 381, distance: 263.7
click at [748, 381] on div "Provide a name and description to help identify the change that will be made by…" at bounding box center [707, 401] width 663 height 596
click at [589, 372] on input "[URL][DOMAIN_NAME]" at bounding box center [536, 374] width 110 height 19
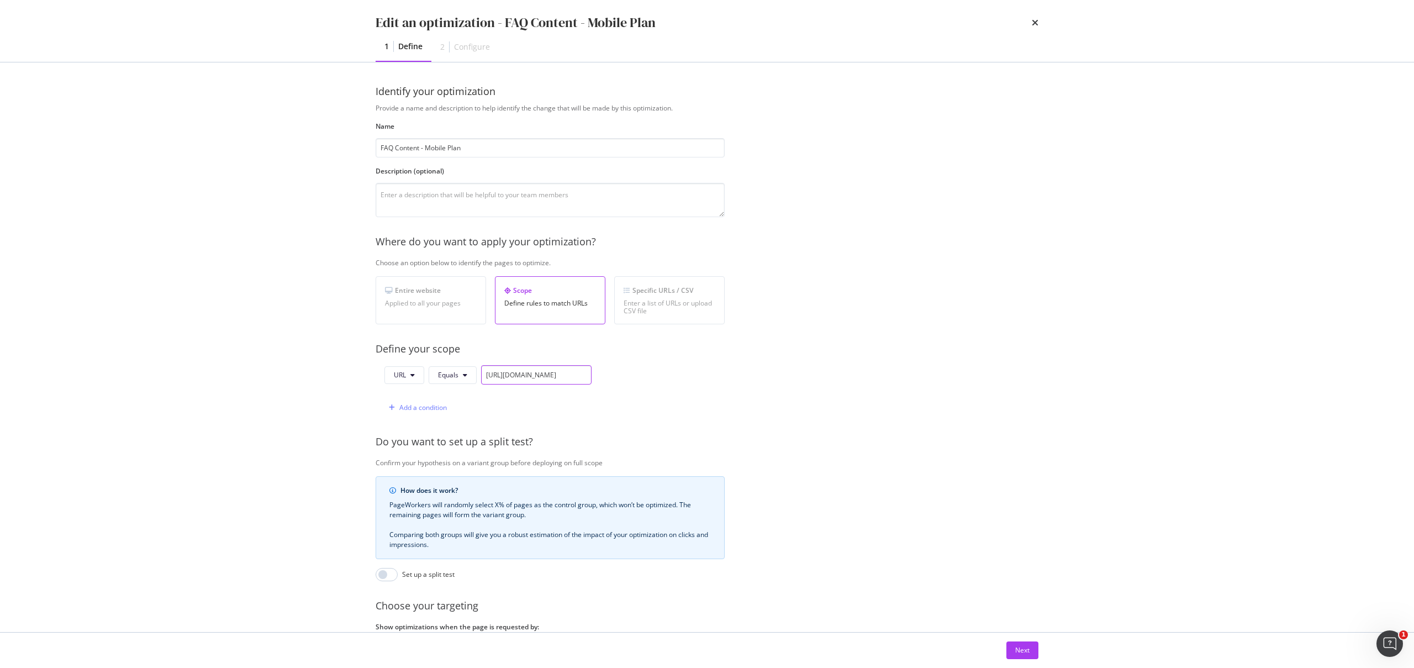
click at [525, 373] on input "[URL][DOMAIN_NAME]" at bounding box center [536, 374] width 110 height 19
click at [676, 420] on div "Provide a name and description to help identify the change that will be made by…" at bounding box center [707, 401] width 663 height 596
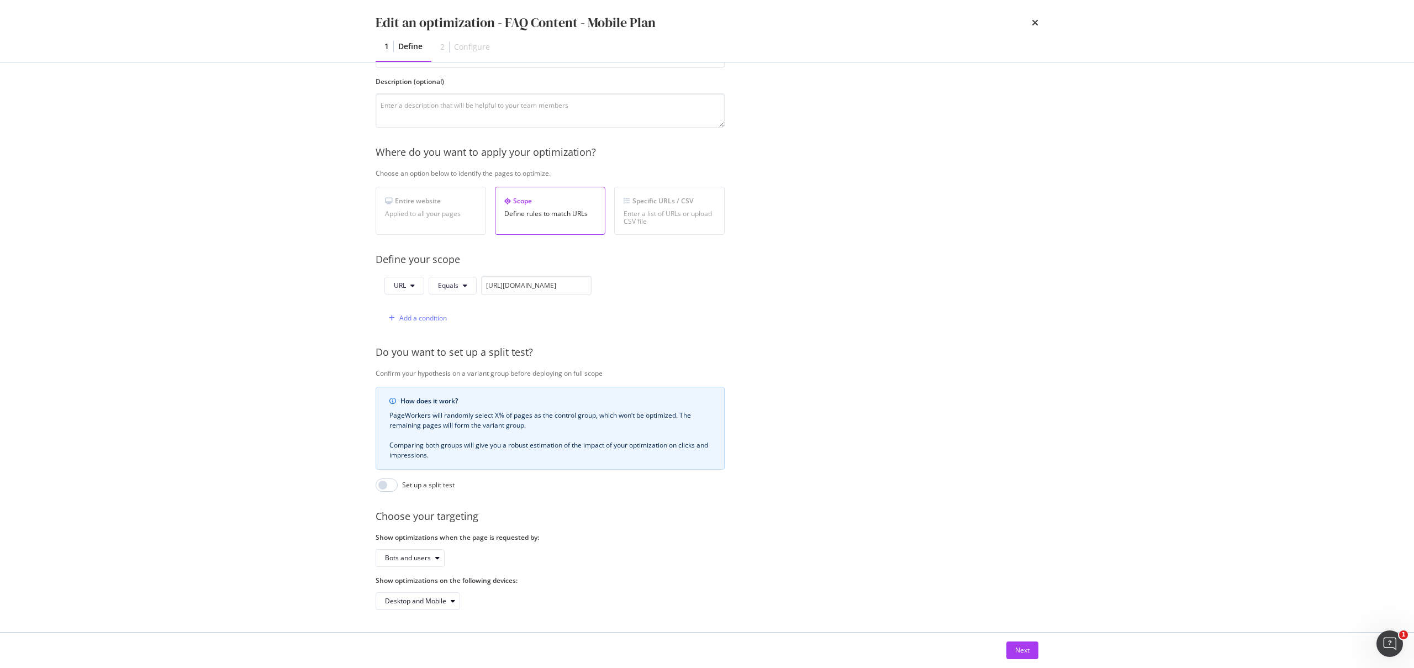
scroll to position [98, 0]
click at [1031, 655] on button "Next" at bounding box center [1023, 650] width 32 height 18
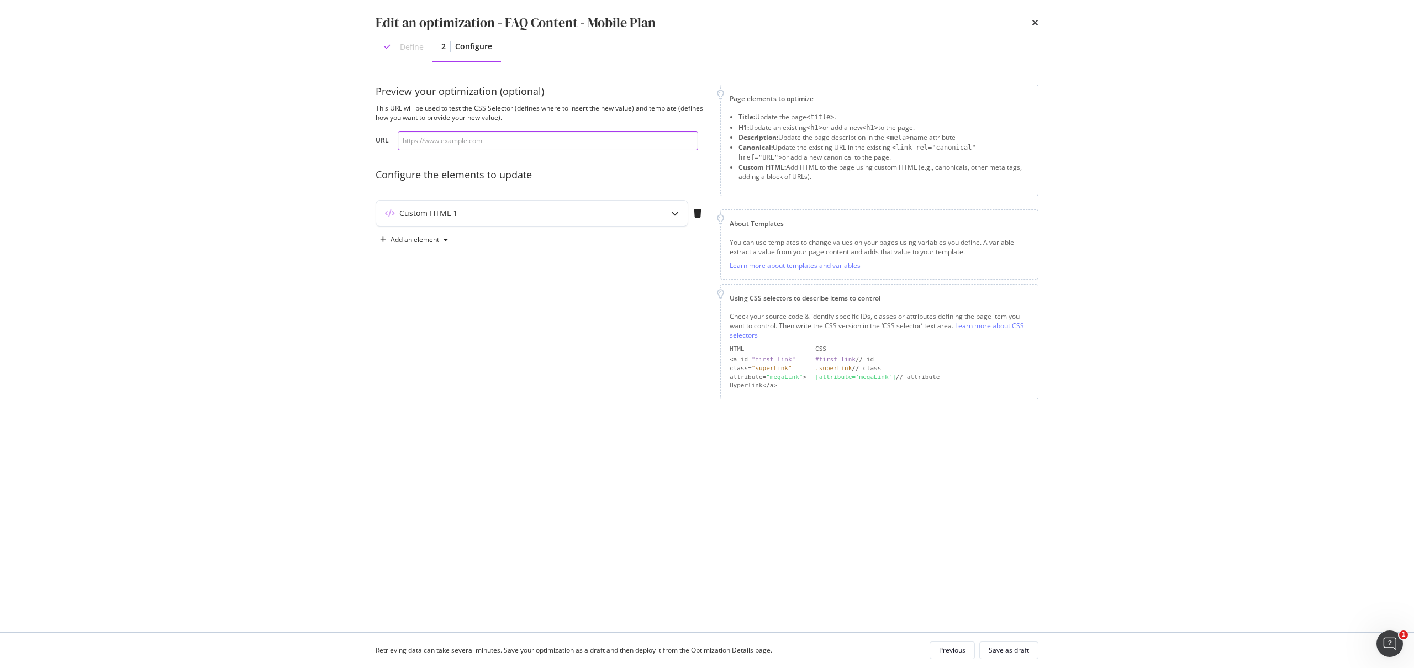
click at [446, 141] on input "modal" at bounding box center [548, 140] width 301 height 19
paste input "[URL][DOMAIN_NAME]"
type input "[URL][DOMAIN_NAME]"
click at [577, 305] on div "Preview your optimization (optional) This URL will be used to test the CSS Sele…" at bounding box center [541, 242] width 331 height 315
click at [607, 220] on div "Custom HTML 1" at bounding box center [532, 213] width 312 height 25
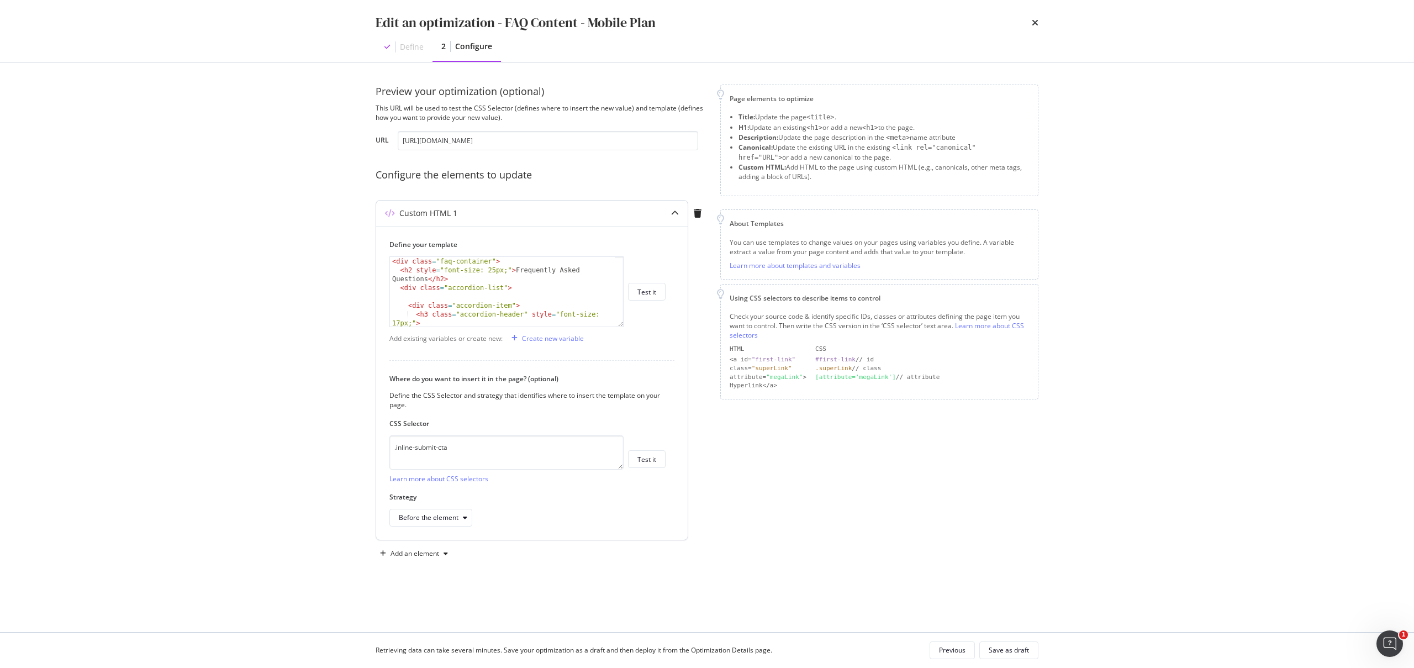
scroll to position [929, 0]
click at [1028, 658] on button "Save as draft" at bounding box center [1008, 650] width 59 height 18
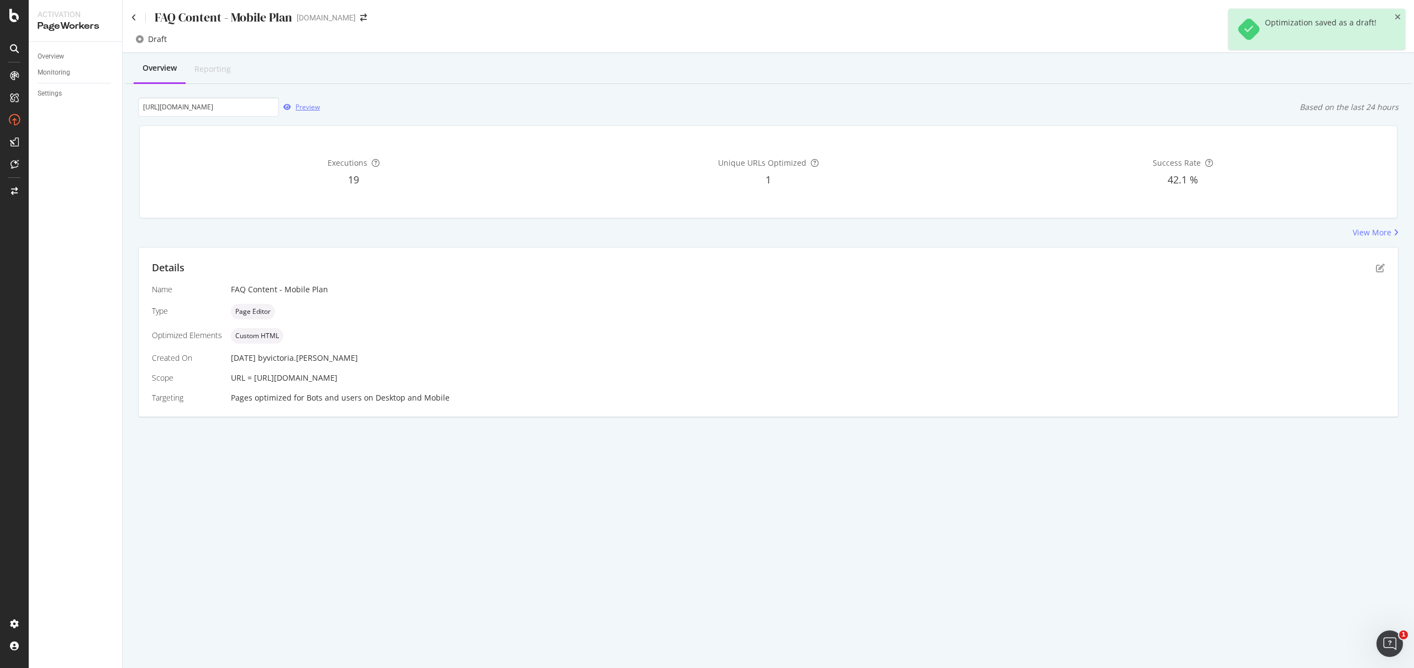
click at [310, 108] on div "Preview" at bounding box center [308, 106] width 24 height 9
click at [275, 106] on input "[URL][DOMAIN_NAME]" at bounding box center [208, 106] width 141 height 19
click at [298, 108] on div "Preview" at bounding box center [308, 106] width 24 height 9
click at [299, 106] on div "Preview" at bounding box center [308, 106] width 24 height 9
click at [1379, 266] on icon "pen-to-square" at bounding box center [1380, 268] width 9 height 9
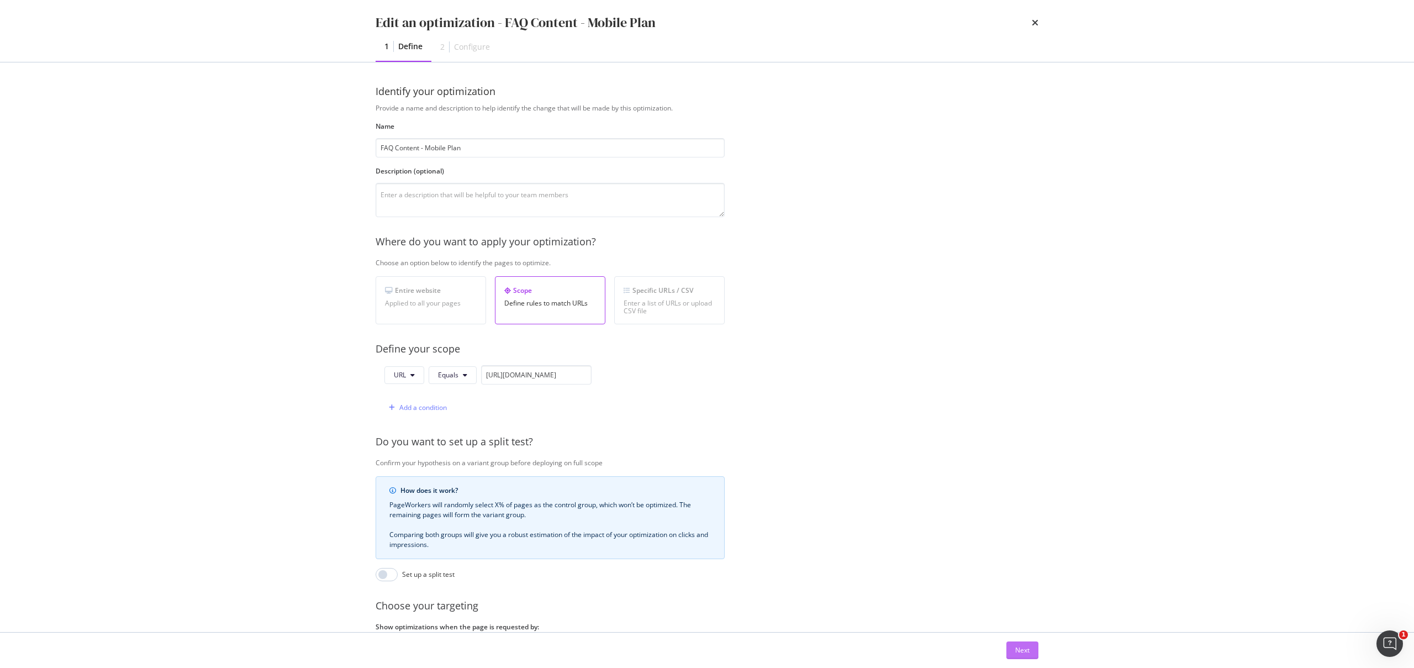
click at [1016, 649] on div "Next" at bounding box center [1022, 649] width 14 height 9
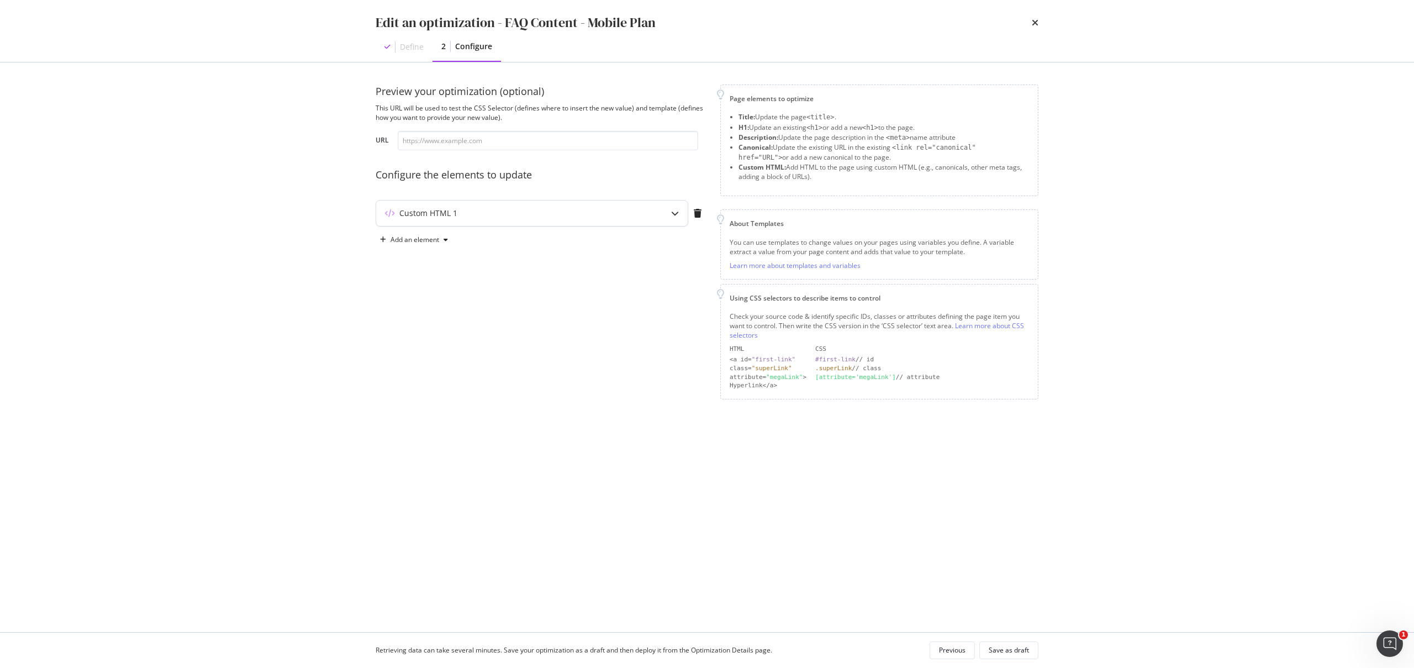
click at [461, 210] on div "Custom HTML 1" at bounding box center [510, 213] width 268 height 11
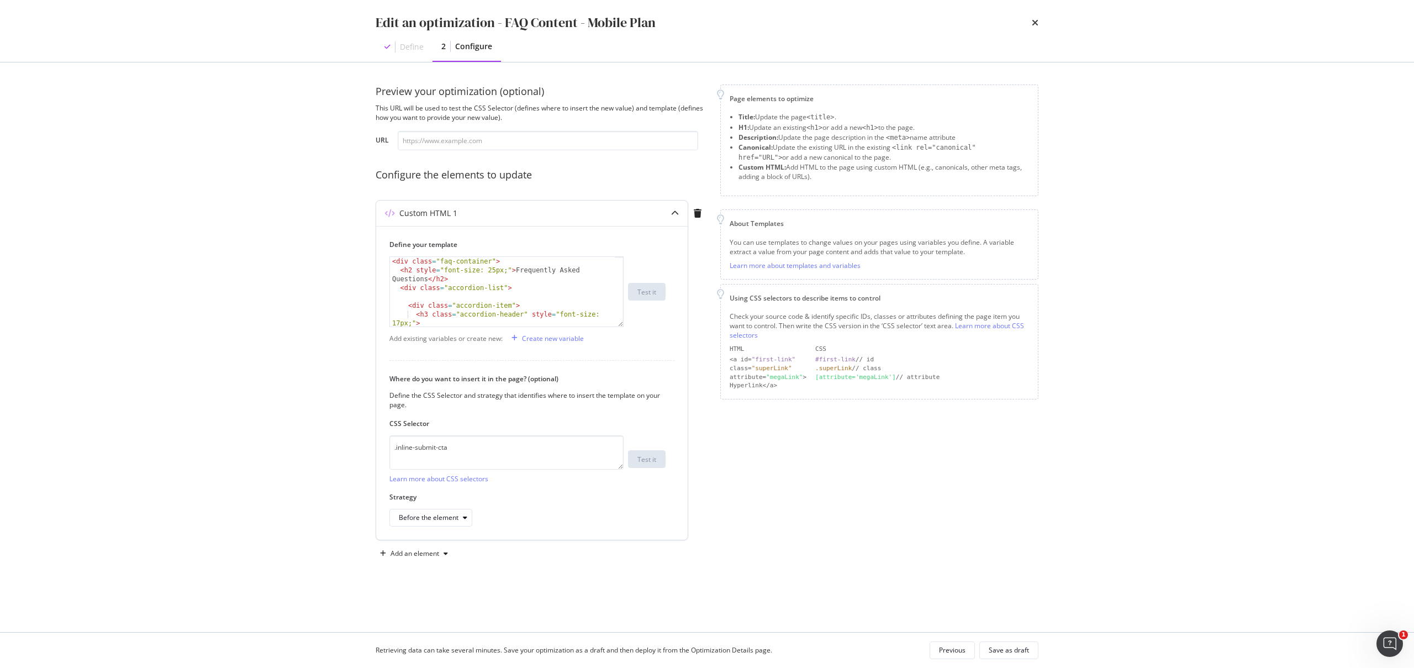
click at [494, 329] on div "Add existing variables or create new: Create new variable" at bounding box center [531, 338] width 285 height 18
click at [497, 289] on div "< div class = "faq-container" > < h2 style = "font-size: 25px;" > Frequently As…" at bounding box center [502, 314] width 225 height 114
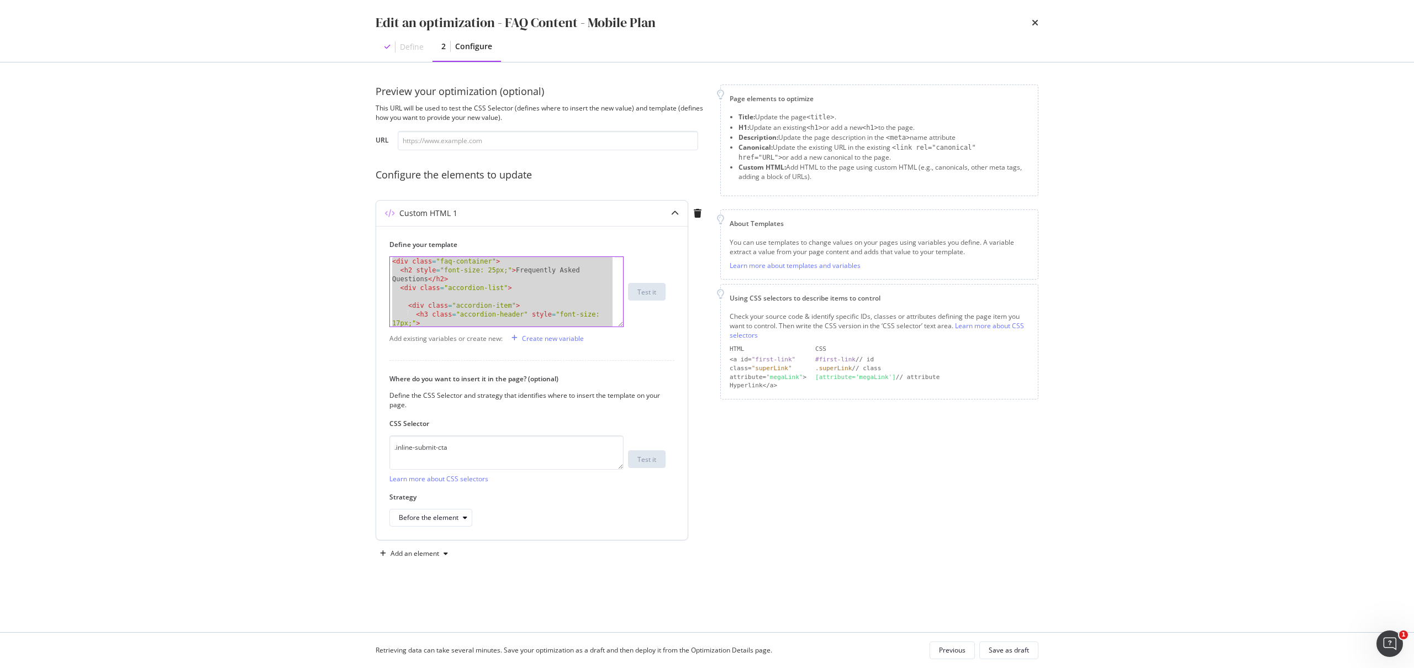
paste textarea "Cursor at row 64"
type textarea "</div>"
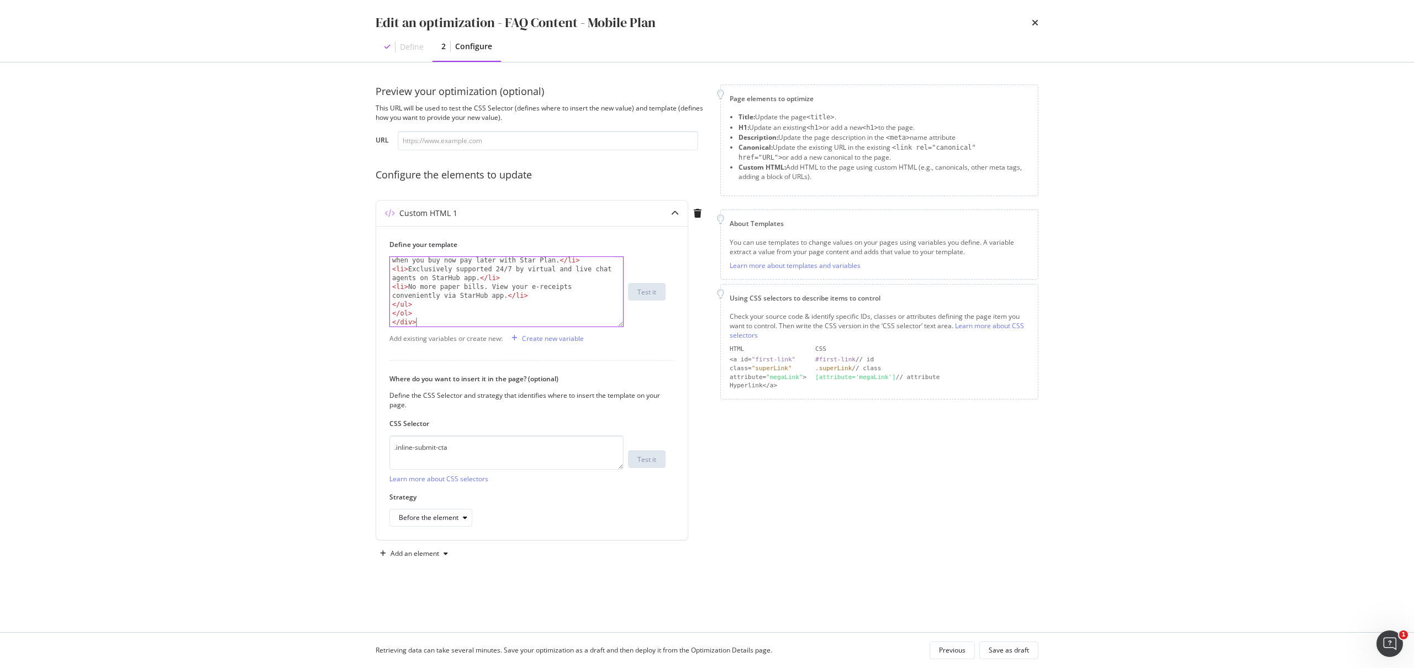
click at [740, 386] on div "Hyperlink</a>" at bounding box center [768, 385] width 77 height 9
click at [996, 652] on div "Save as draft" at bounding box center [1009, 649] width 40 height 9
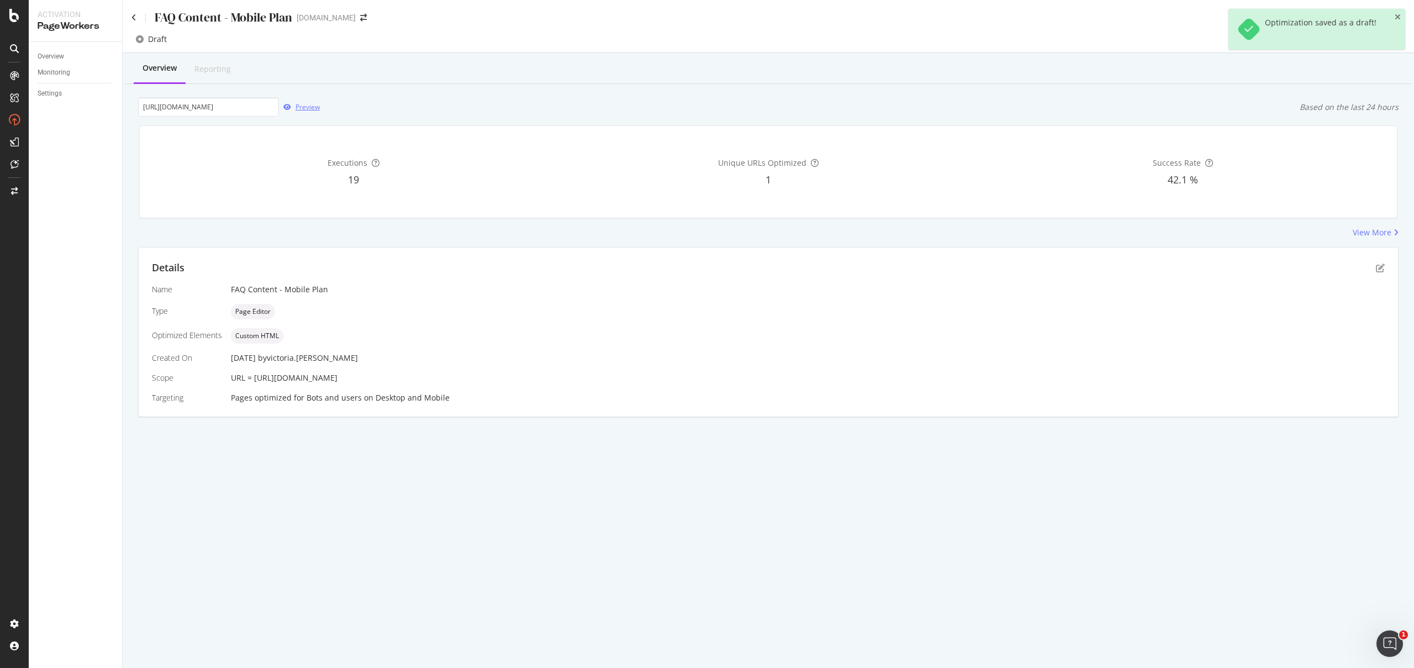
click at [319, 100] on div "Preview" at bounding box center [299, 107] width 41 height 17
click at [135, 17] on icon at bounding box center [133, 18] width 5 height 8
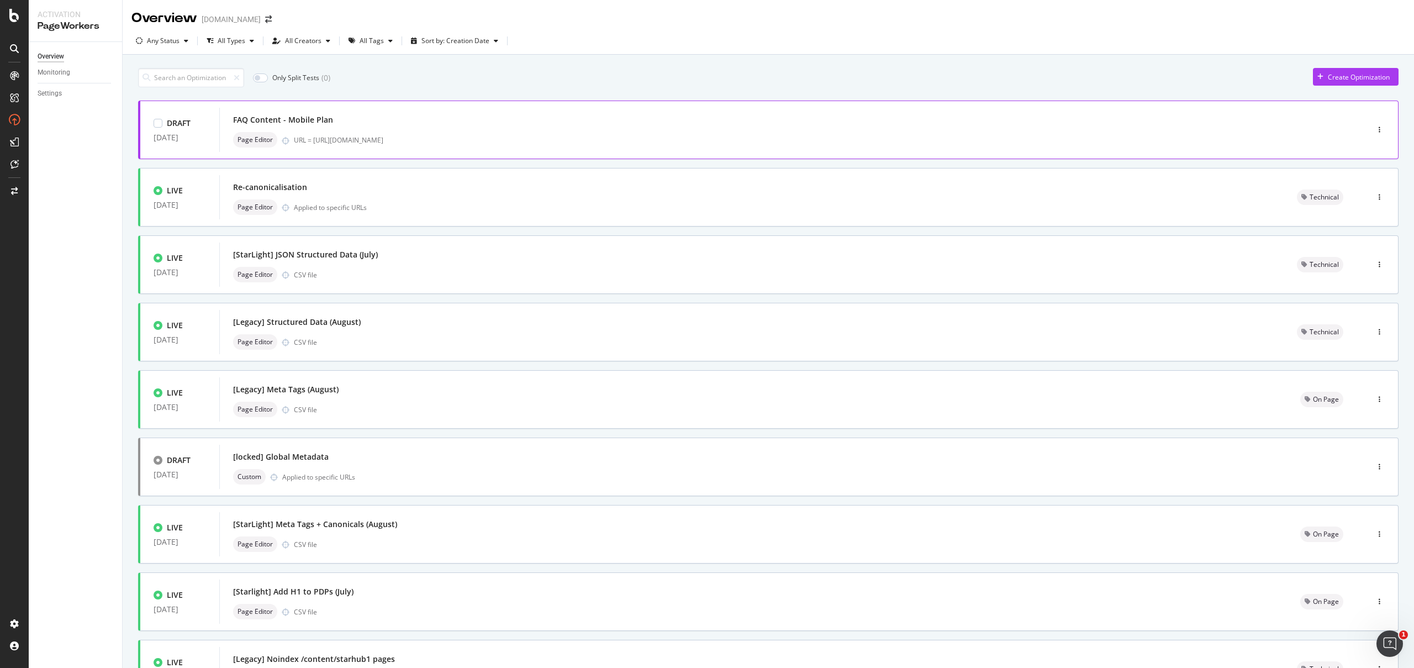
click at [584, 138] on div "URL = [URL][DOMAIN_NAME]" at bounding box center [808, 139] width 1028 height 9
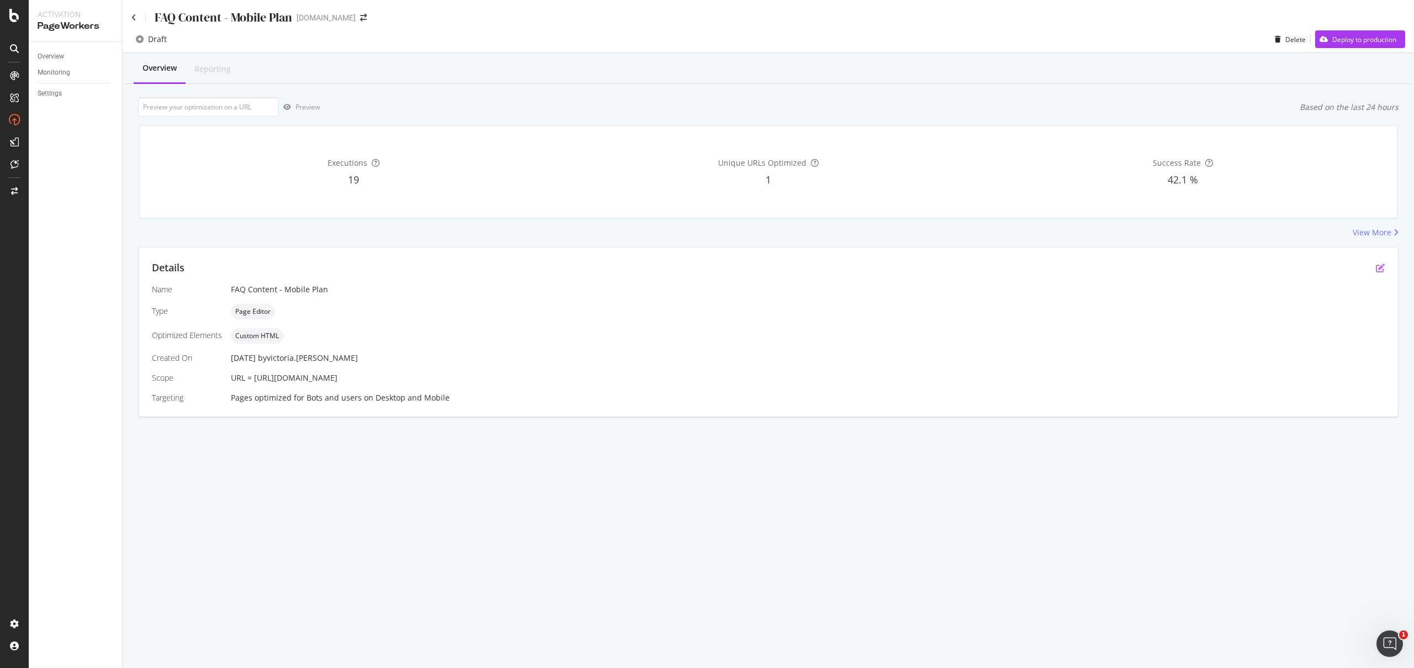
click at [1383, 266] on icon "pen-to-square" at bounding box center [1380, 268] width 9 height 9
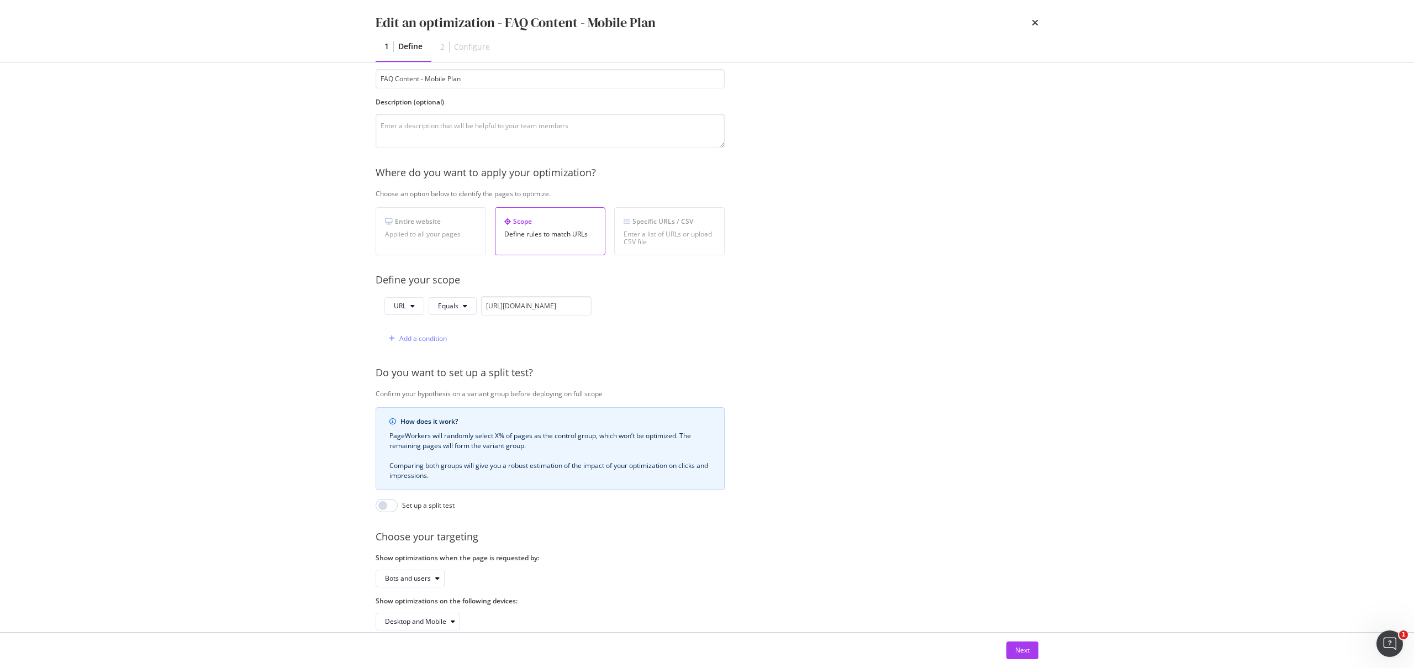
scroll to position [98, 0]
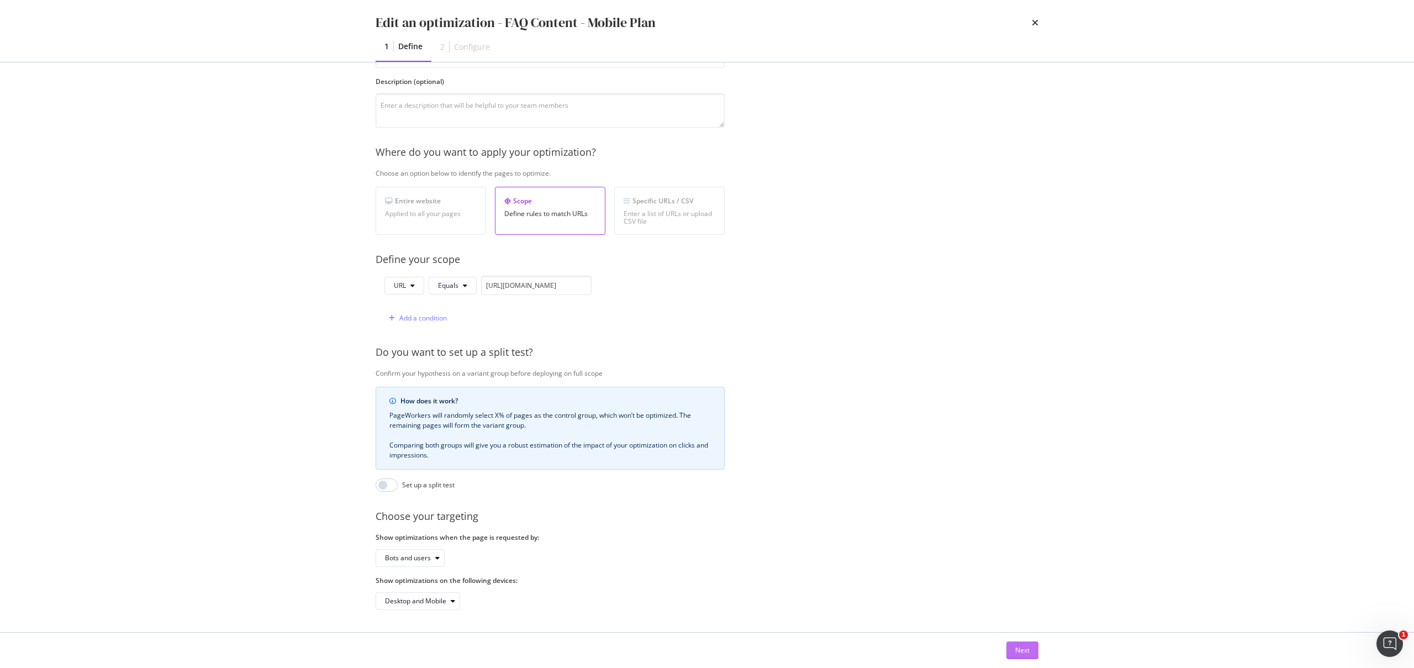
click at [1020, 645] on div "Next" at bounding box center [1022, 649] width 14 height 9
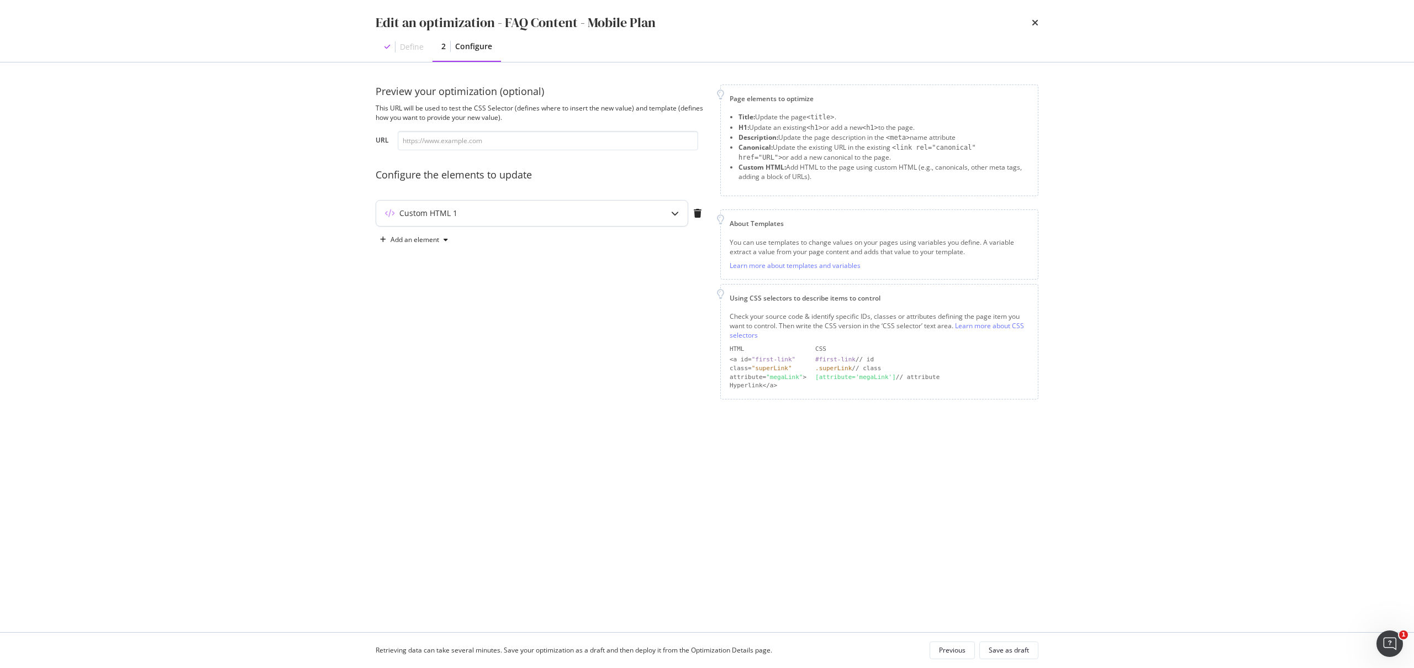
click at [438, 213] on div "Custom HTML 1" at bounding box center [428, 213] width 58 height 11
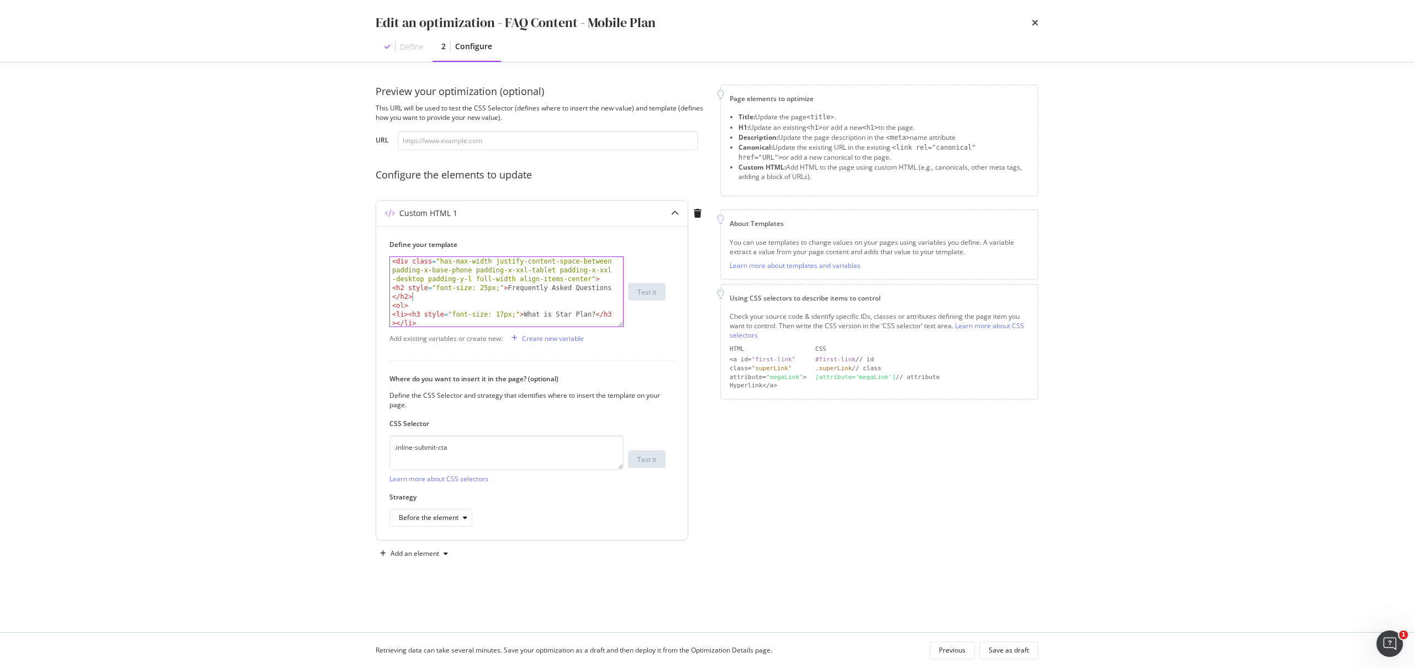
click at [487, 294] on div "< div class = "has-max-width justify-content-space-between padding-x-base-phone…" at bounding box center [502, 340] width 225 height 167
drag, startPoint x: 462, startPoint y: 311, endPoint x: 359, endPoint y: 140, distance: 199.5
click at [359, 141] on div "Preview your optimization (optional) This URL will be used to test the CSS Sele…" at bounding box center [707, 347] width 707 height 570
click at [499, 303] on div "< li > Buy a new device at any time with bite-sized payments at 0% interest, an…" at bounding box center [502, 290] width 225 height 105
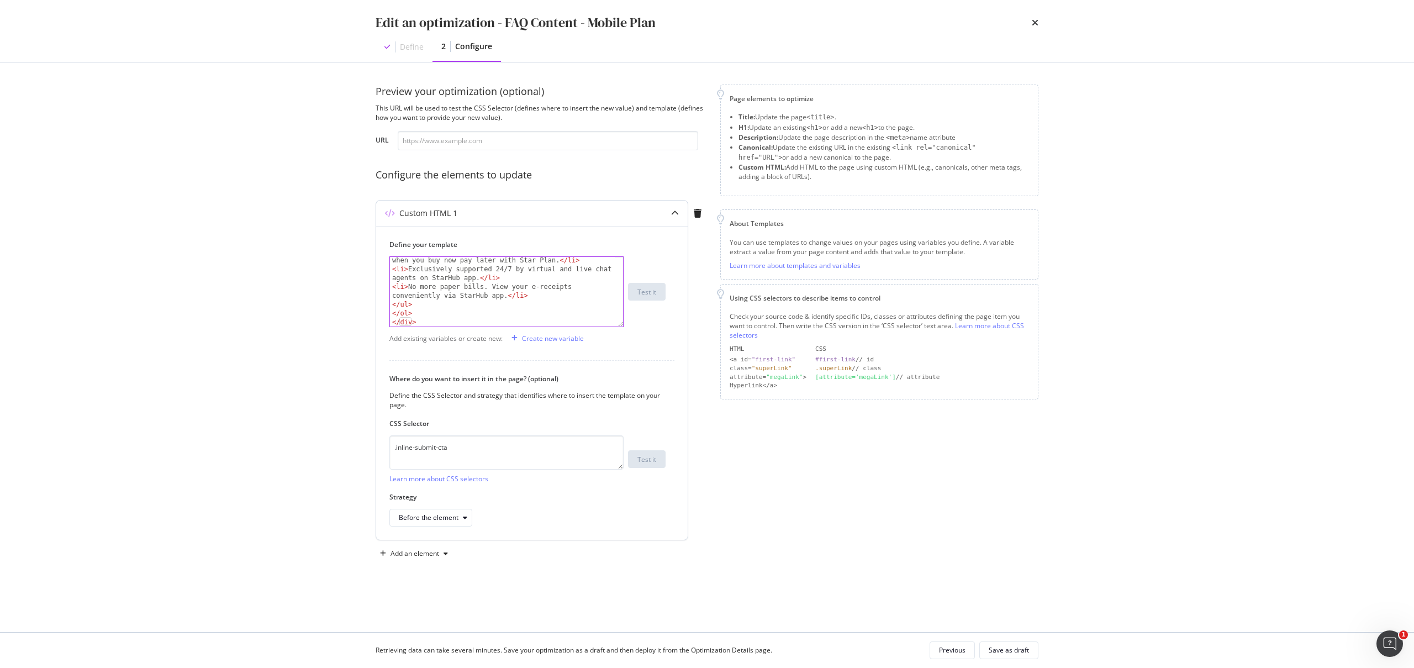
type textarea "</ul>"
